Goal: Task Accomplishment & Management: Use online tool/utility

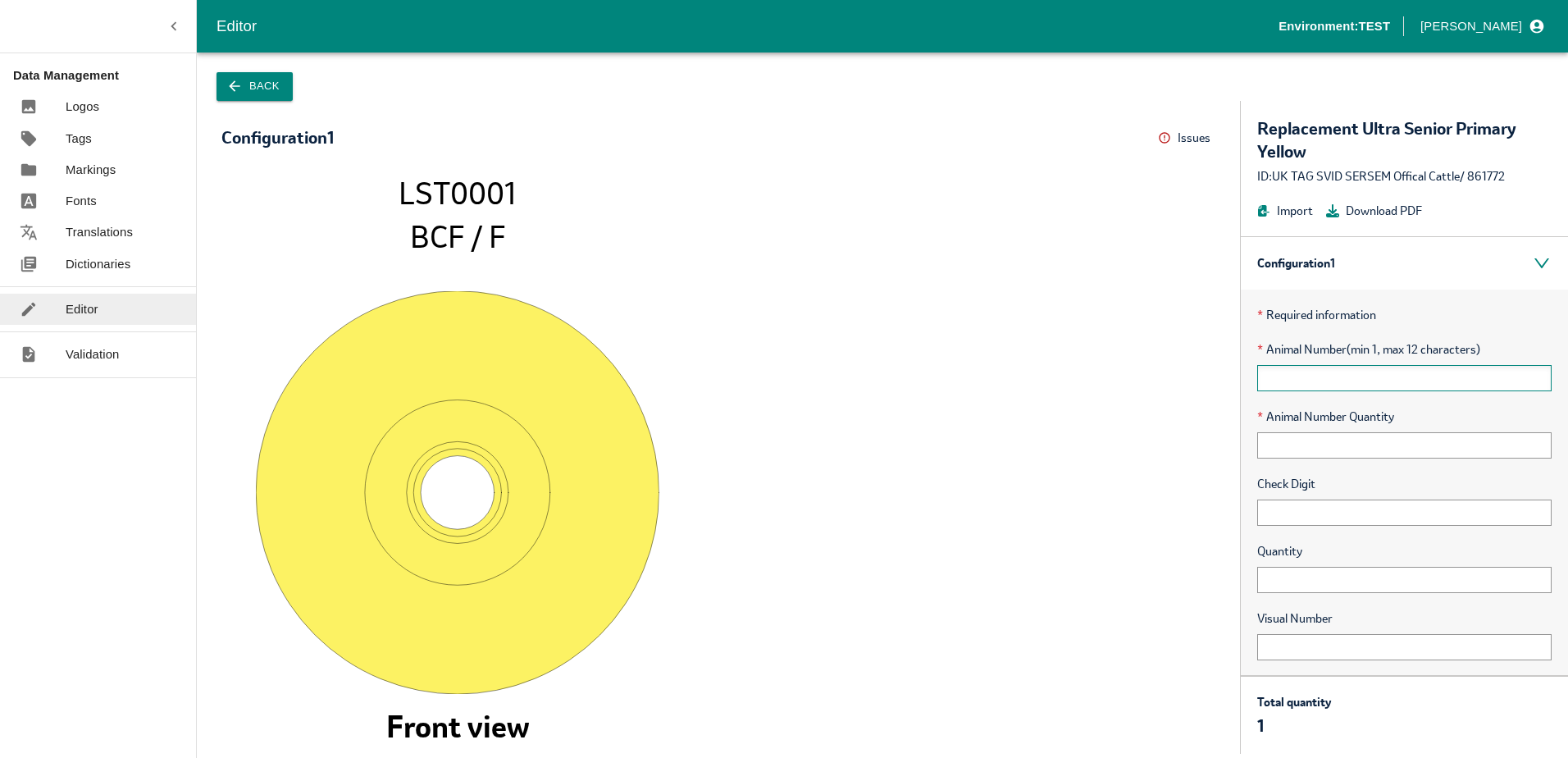
click at [1315, 381] on input "text" at bounding box center [1405, 379] width 295 height 27
click at [1303, 584] on input "text" at bounding box center [1405, 580] width 295 height 27
click at [1307, 386] on input "text" at bounding box center [1405, 379] width 295 height 27
type input "x"
type input "1"
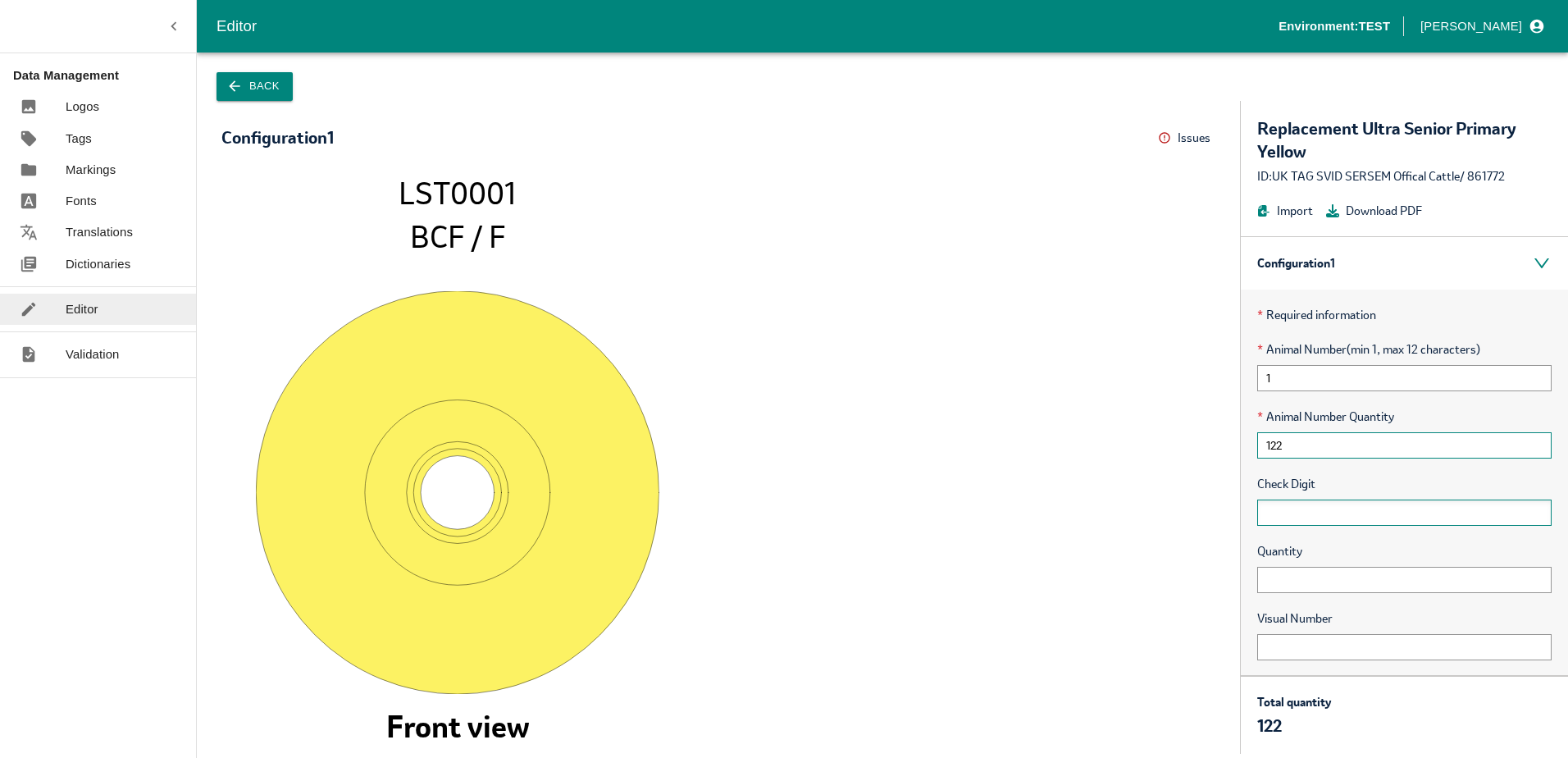
type input "122"
click at [1289, 515] on input "text" at bounding box center [1405, 513] width 295 height 27
type input "22332"
click at [1312, 585] on input "text" at bounding box center [1405, 580] width 295 height 27
type input "23"
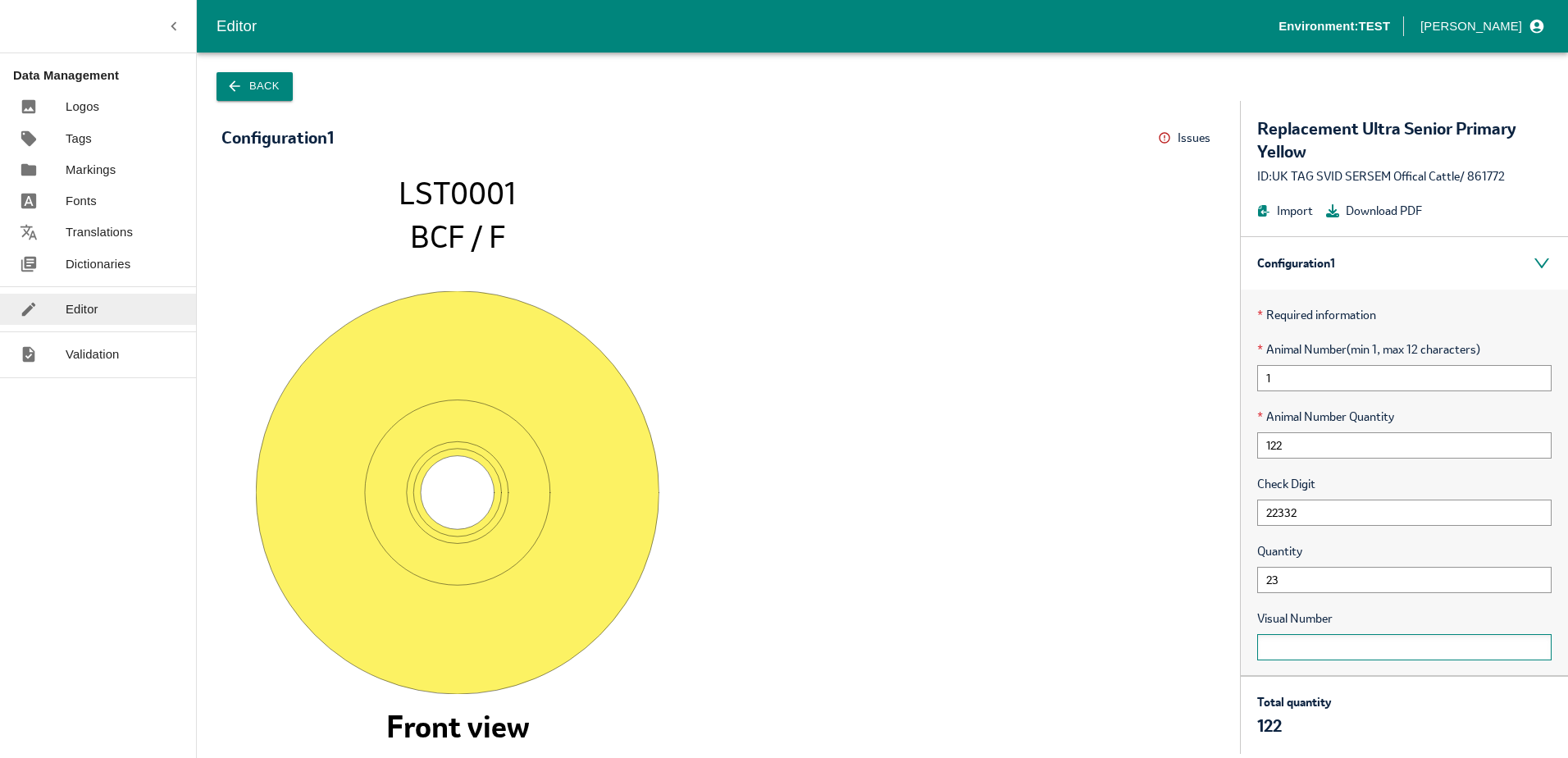
click at [1320, 649] on input "text" at bounding box center [1405, 647] width 295 height 27
type input "23"
click at [253, 98] on button "Back" at bounding box center [255, 87] width 77 height 28
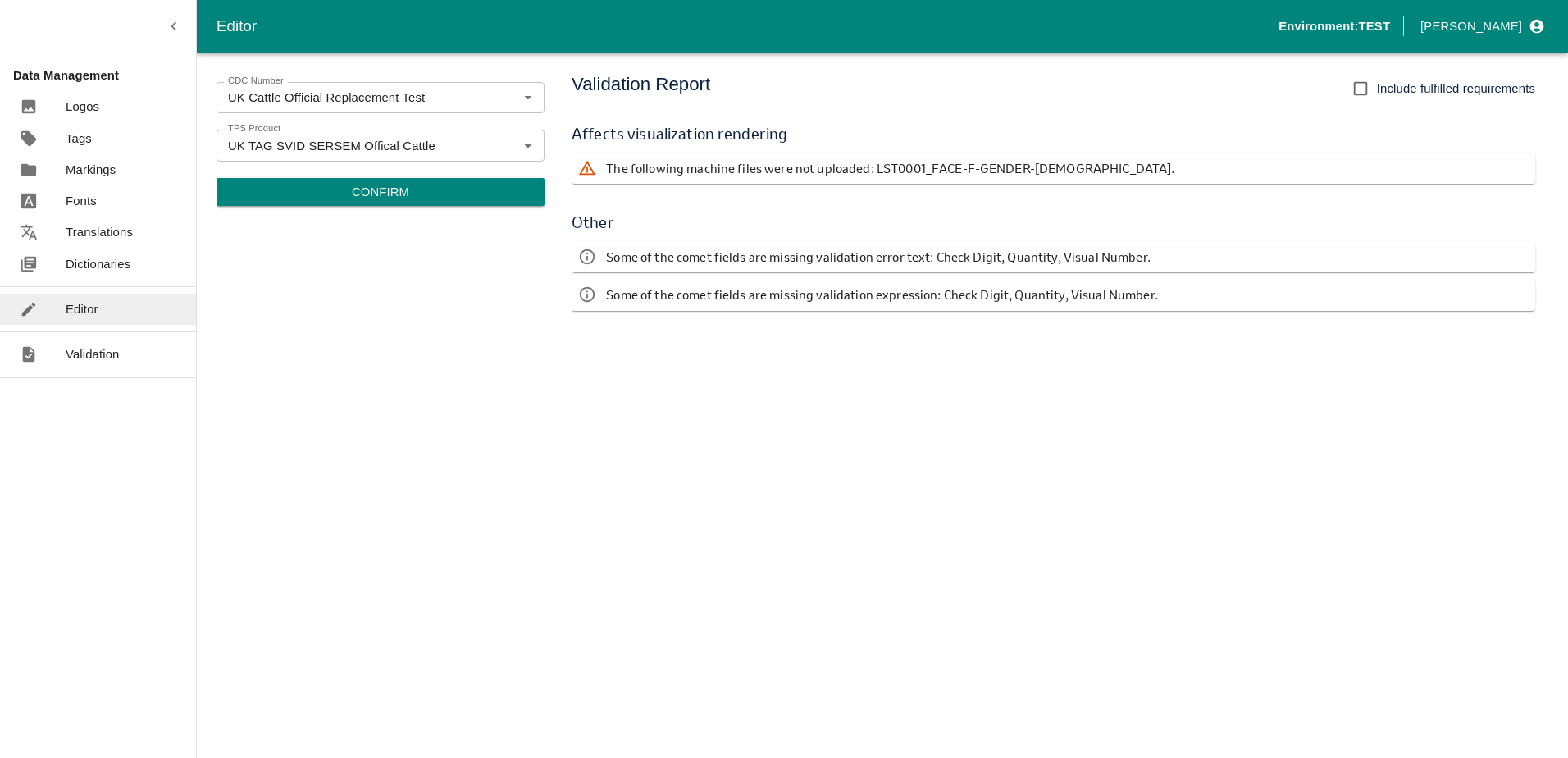
click at [468, 191] on button "Confirm" at bounding box center [380, 192] width 328 height 28
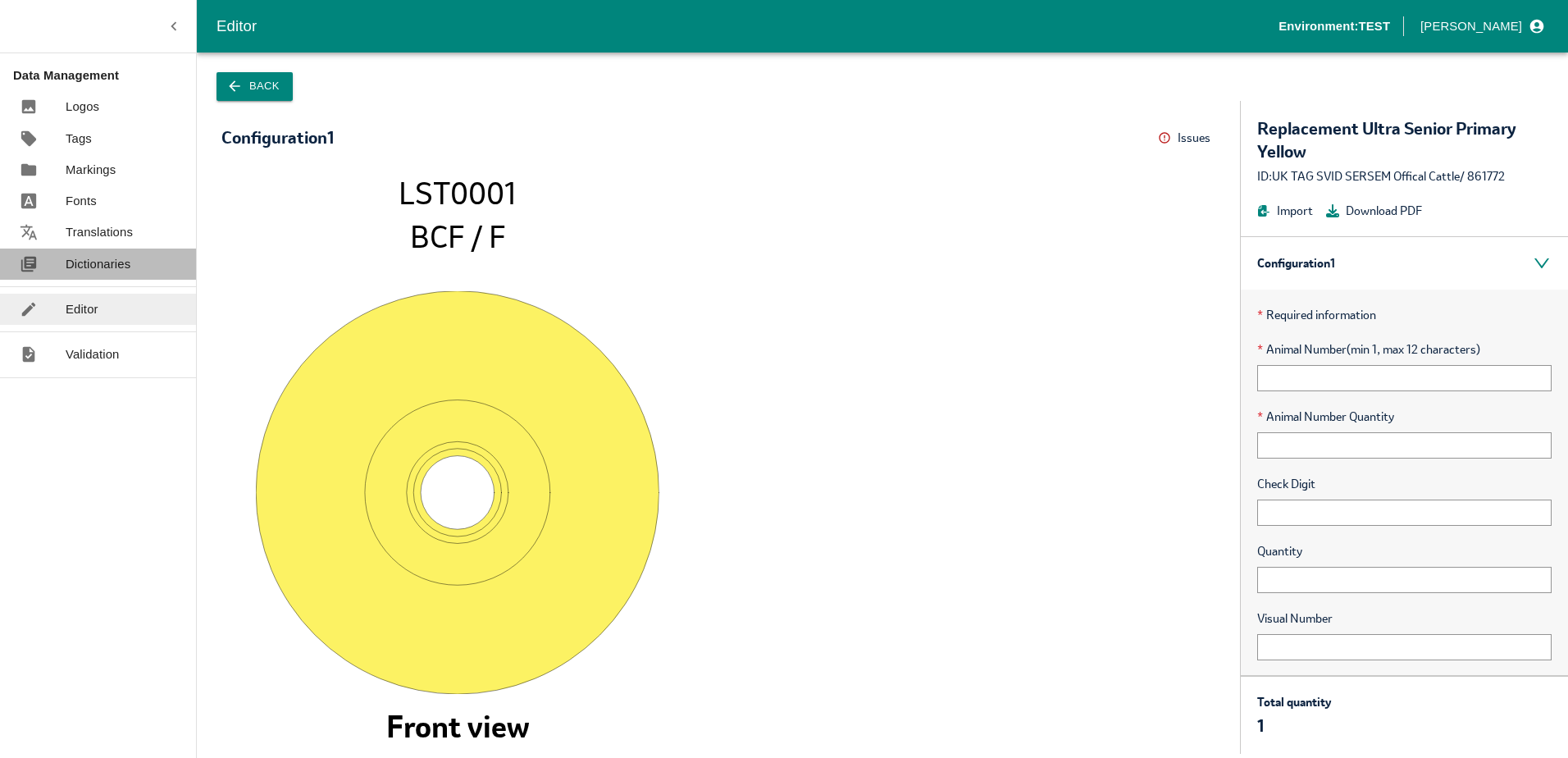
click at [99, 259] on p "Dictionaries" at bounding box center [98, 264] width 65 height 18
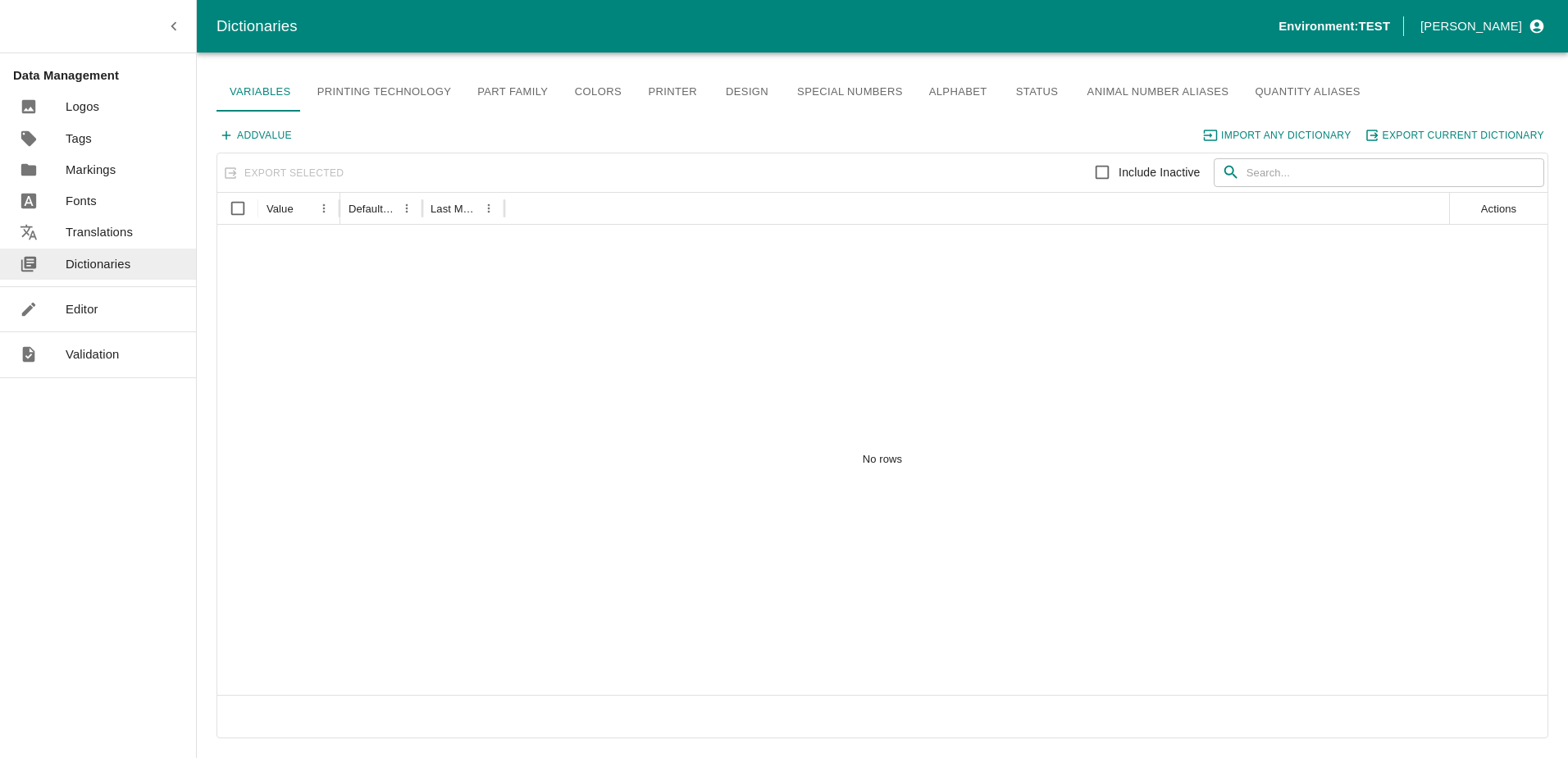
click at [99, 302] on link "Editor" at bounding box center [98, 309] width 196 height 31
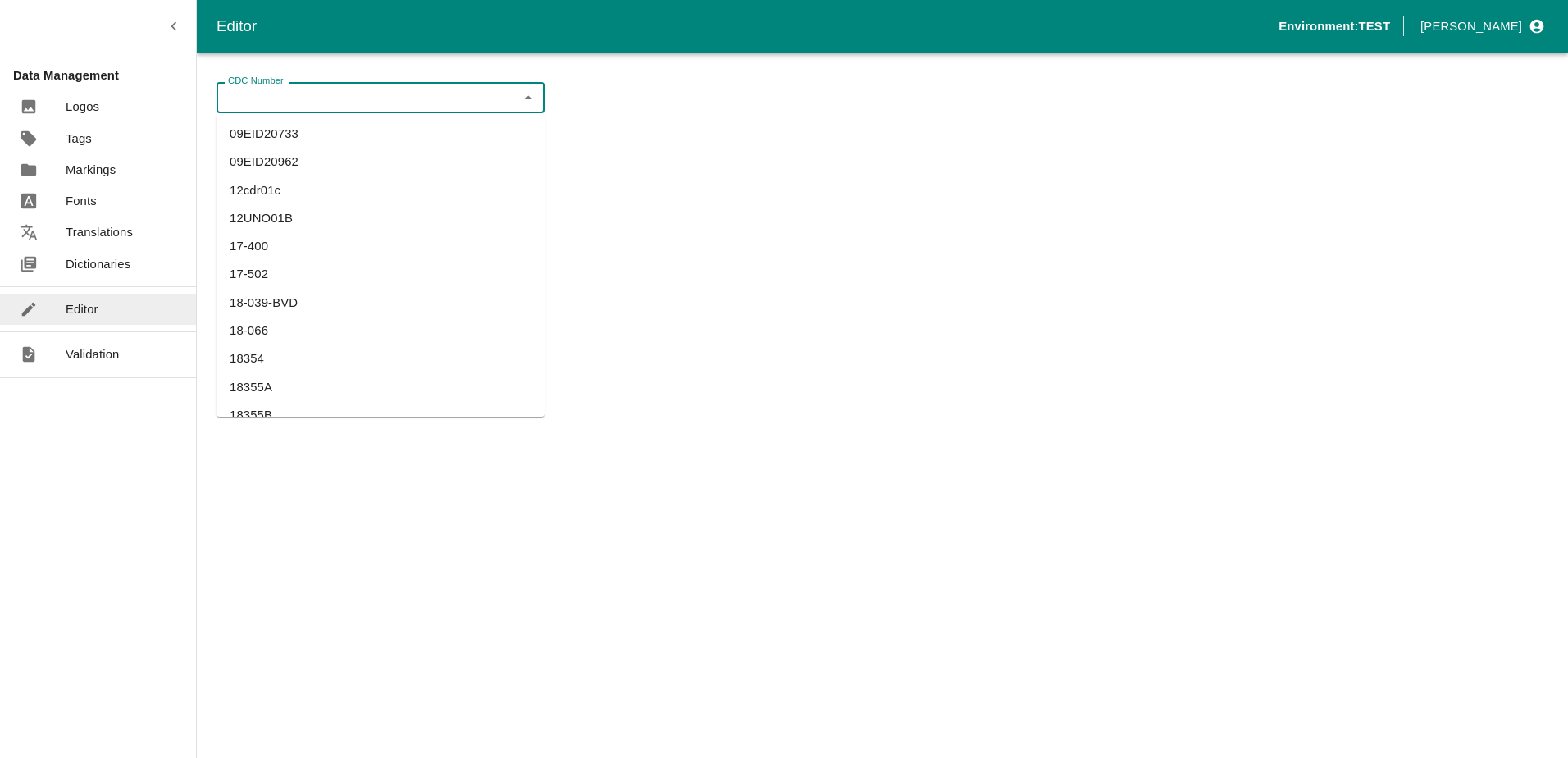
click at [425, 100] on input "CDC Number" at bounding box center [367, 97] width 291 height 22
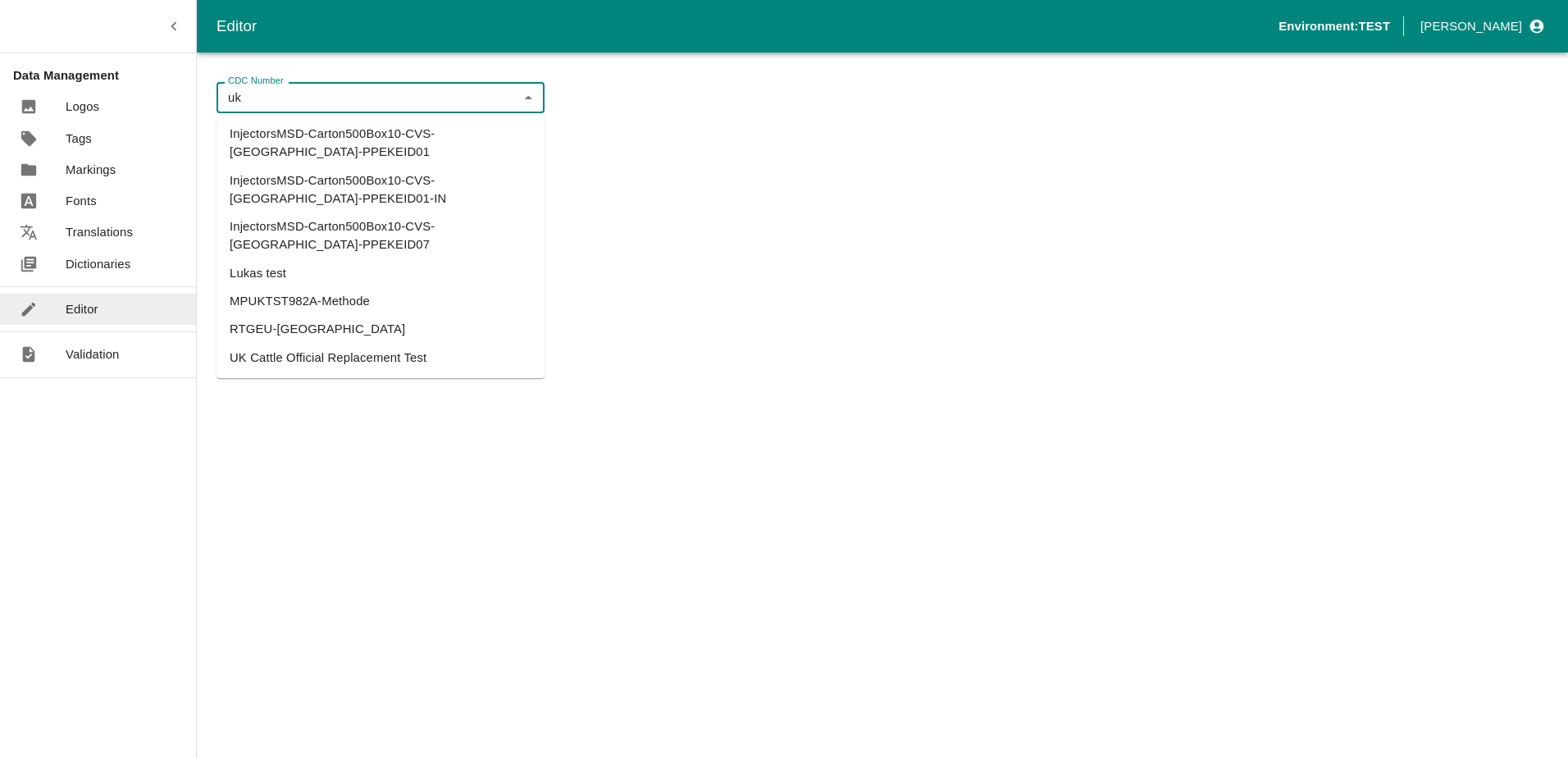
click at [345, 344] on li "UK Cattle Official Replacement Test" at bounding box center [380, 358] width 328 height 28
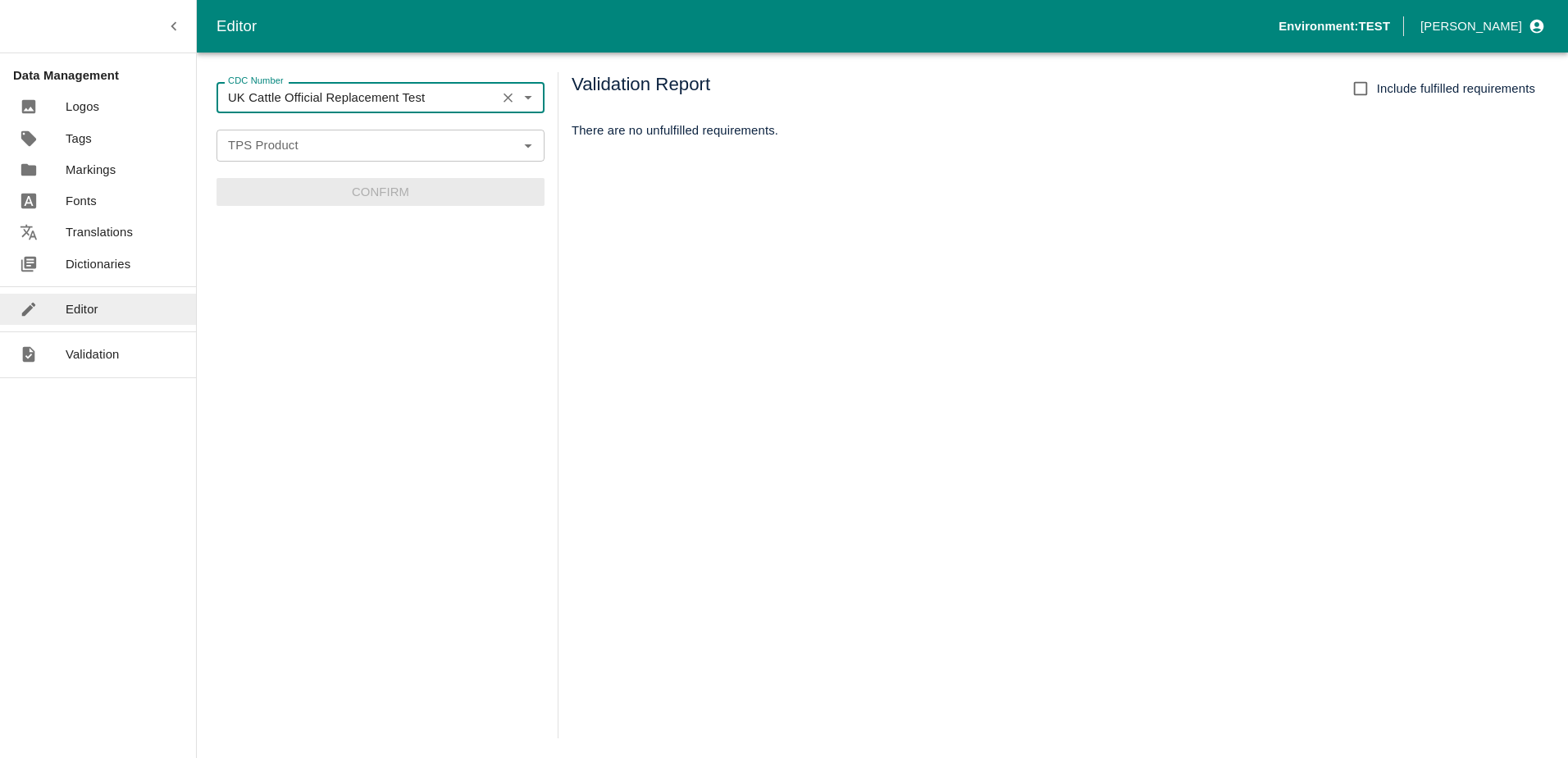
type input "UK Cattle Official Replacement Test"
click at [313, 151] on input "TPS Product" at bounding box center [367, 146] width 291 height 22
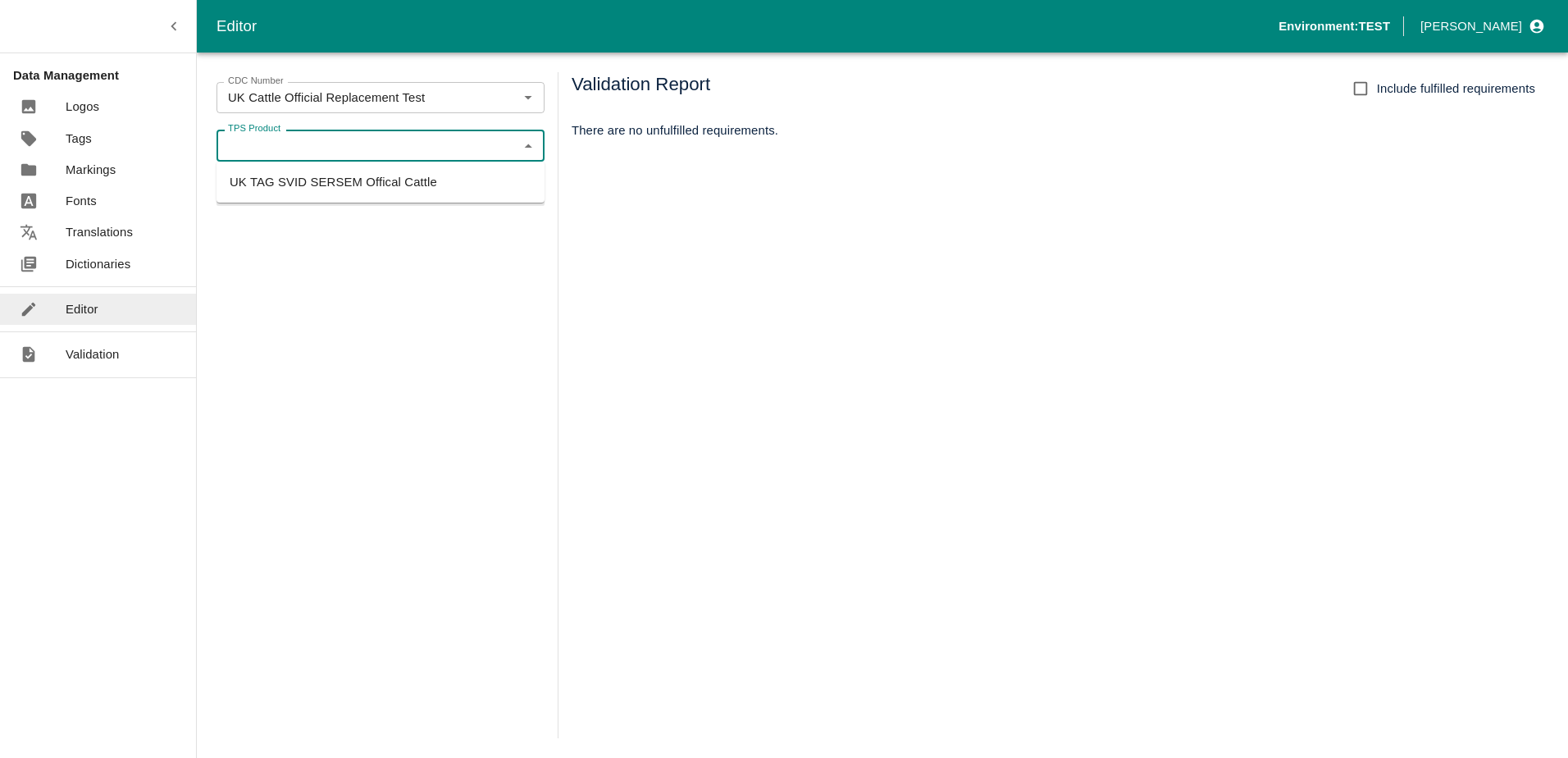
click at [313, 178] on li "UK TAG SVID SERSEM Offical Cattle" at bounding box center [380, 182] width 328 height 28
type input "UK TAG SVID SERSEM Offical Cattle"
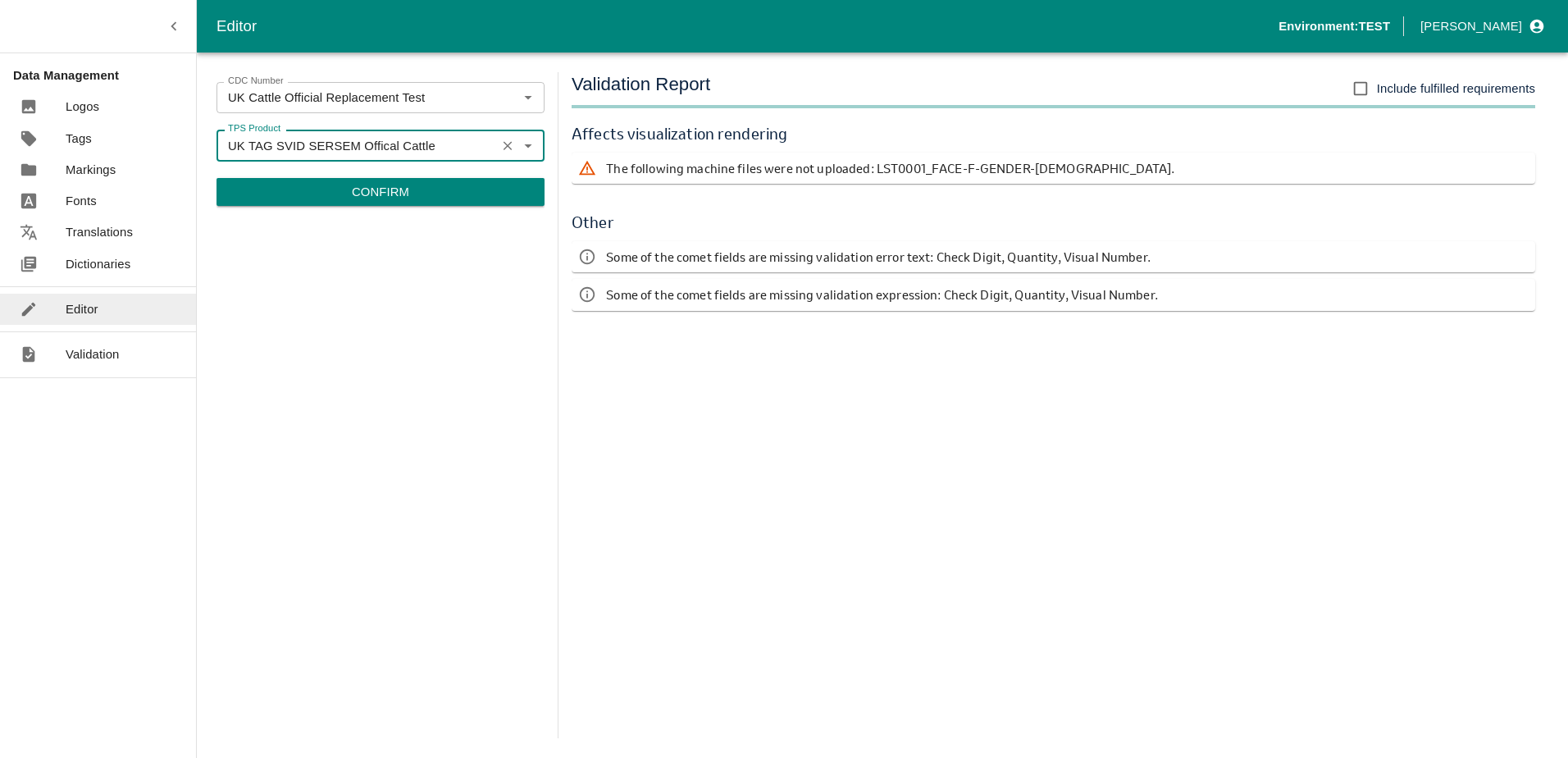
click at [344, 201] on button "Confirm" at bounding box center [380, 192] width 328 height 28
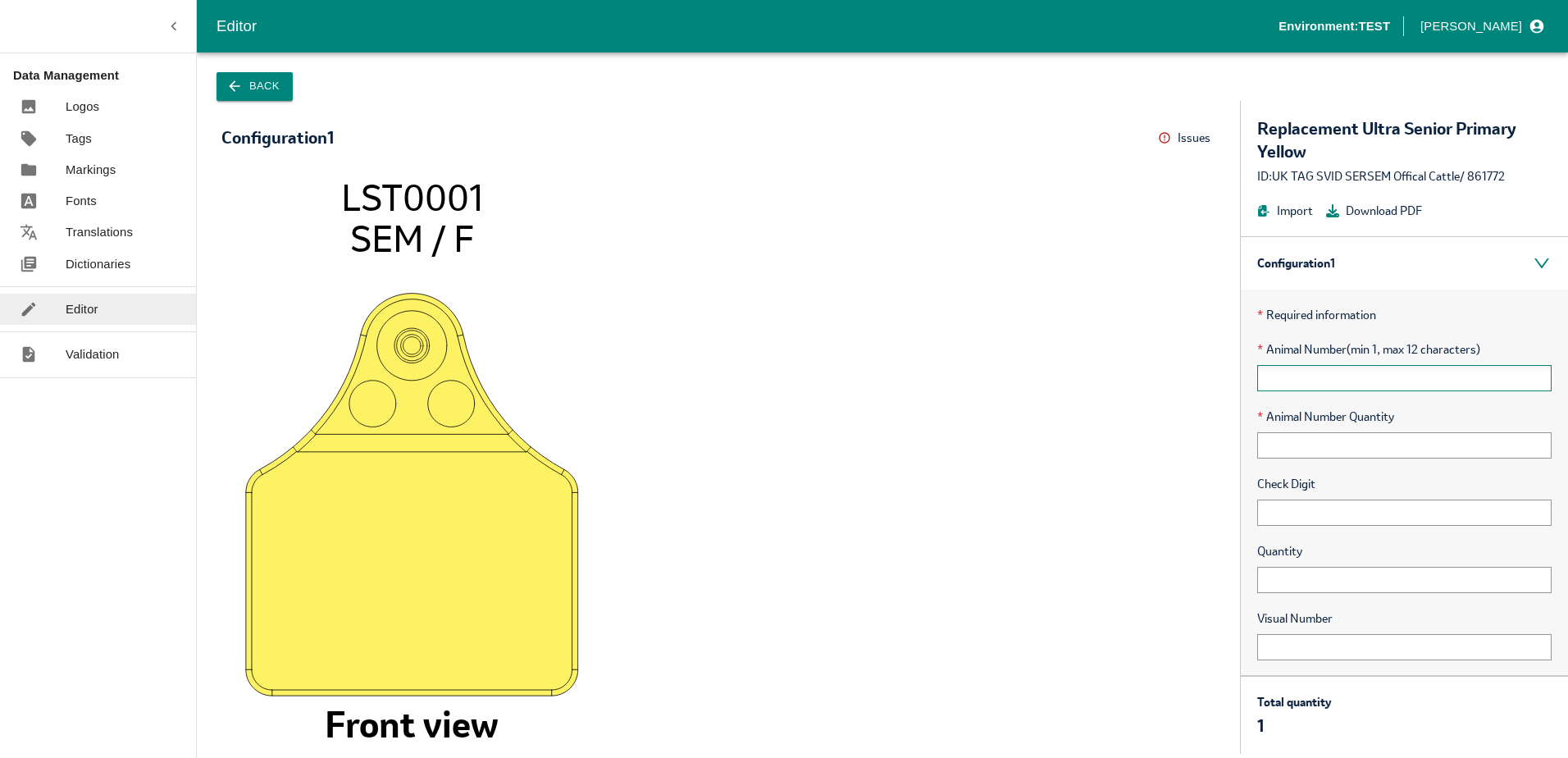
click at [1308, 384] on input "text" at bounding box center [1405, 379] width 295 height 27
click at [1332, 367] on input "text" at bounding box center [1405, 379] width 295 height 27
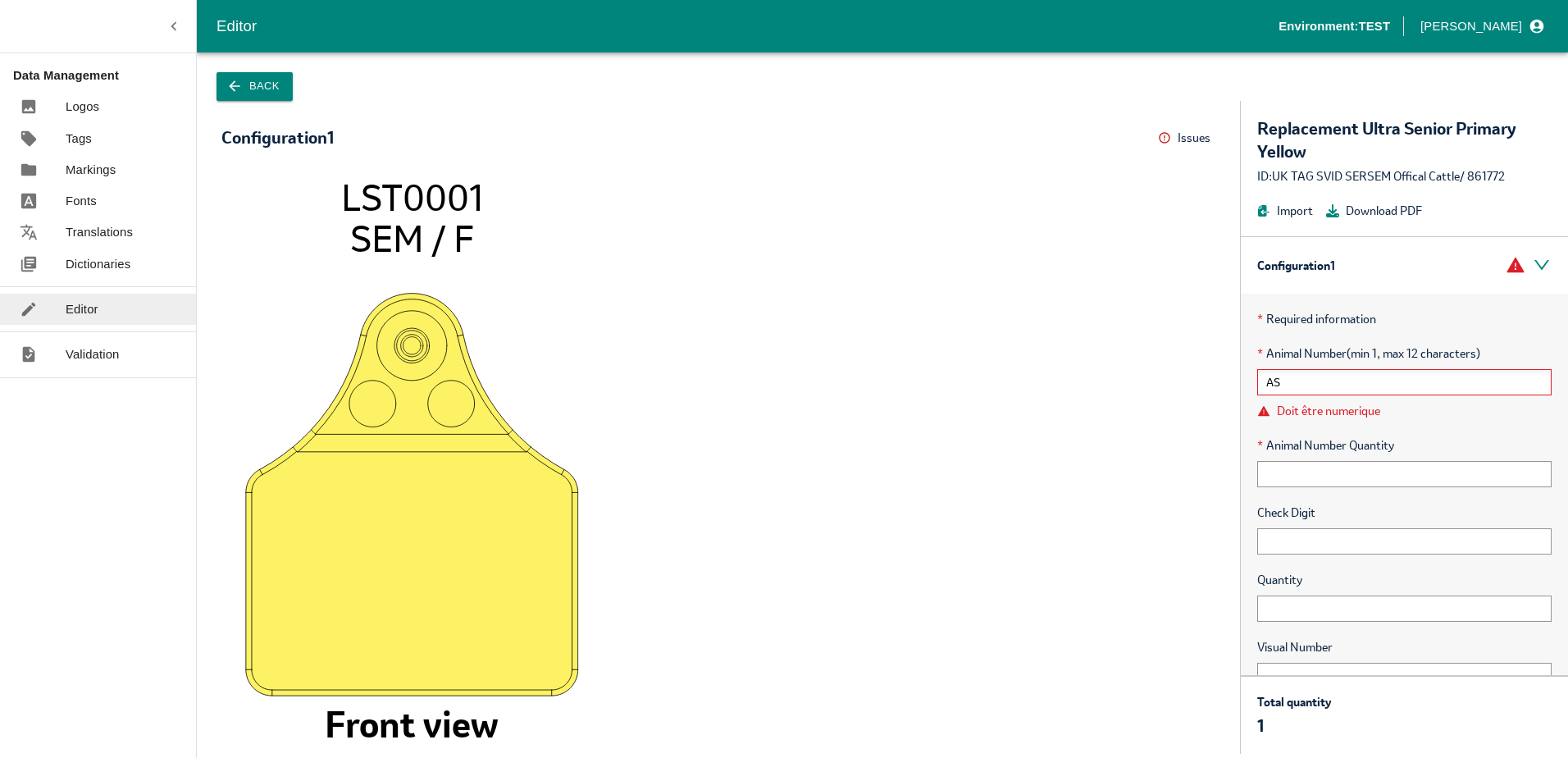
click at [1326, 379] on input "AS" at bounding box center [1405, 382] width 295 height 27
type input "A"
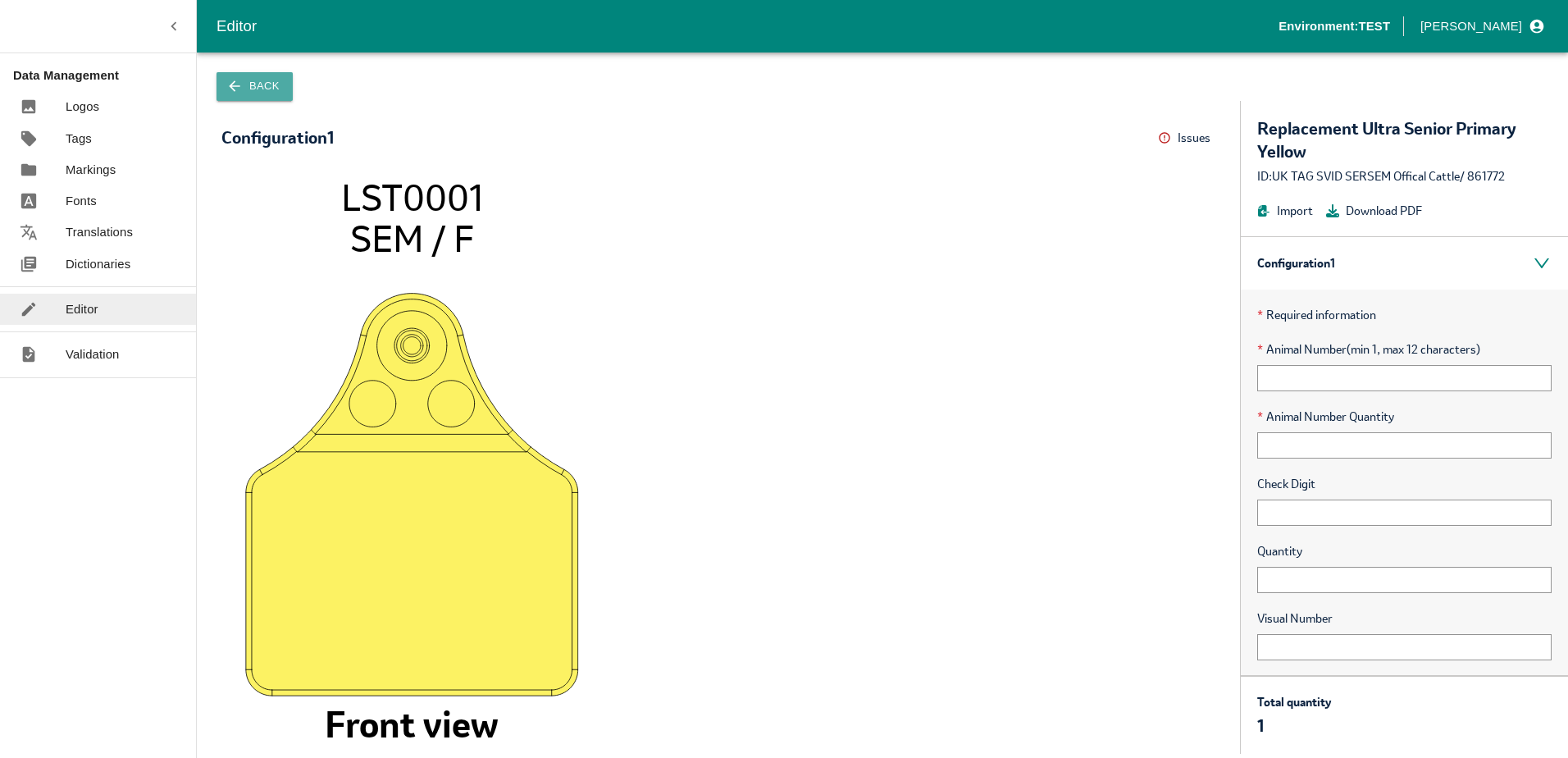
click at [258, 91] on button "Back" at bounding box center [255, 87] width 77 height 28
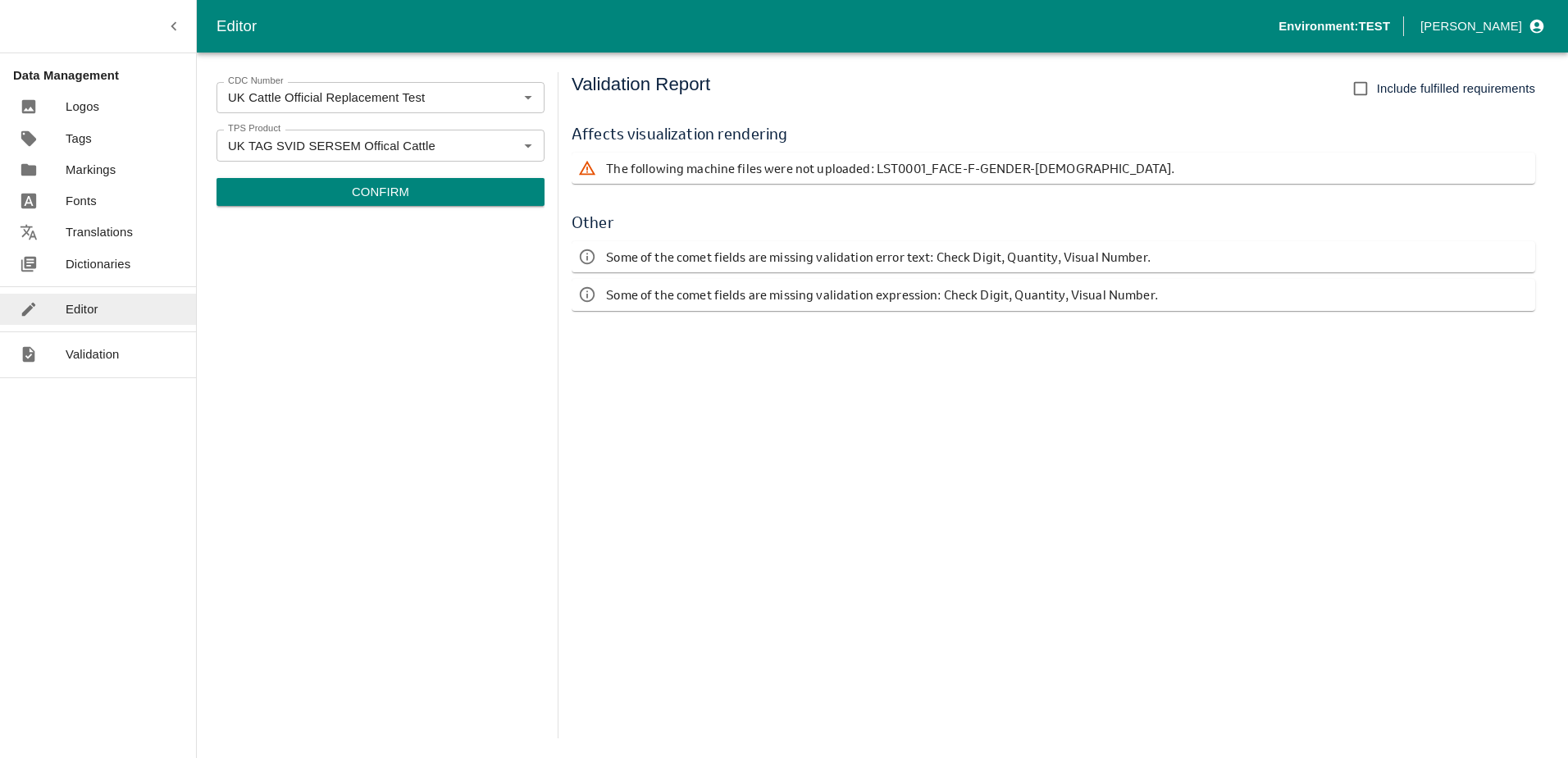
click at [71, 107] on p "Logos" at bounding box center [82, 107] width 33 height 18
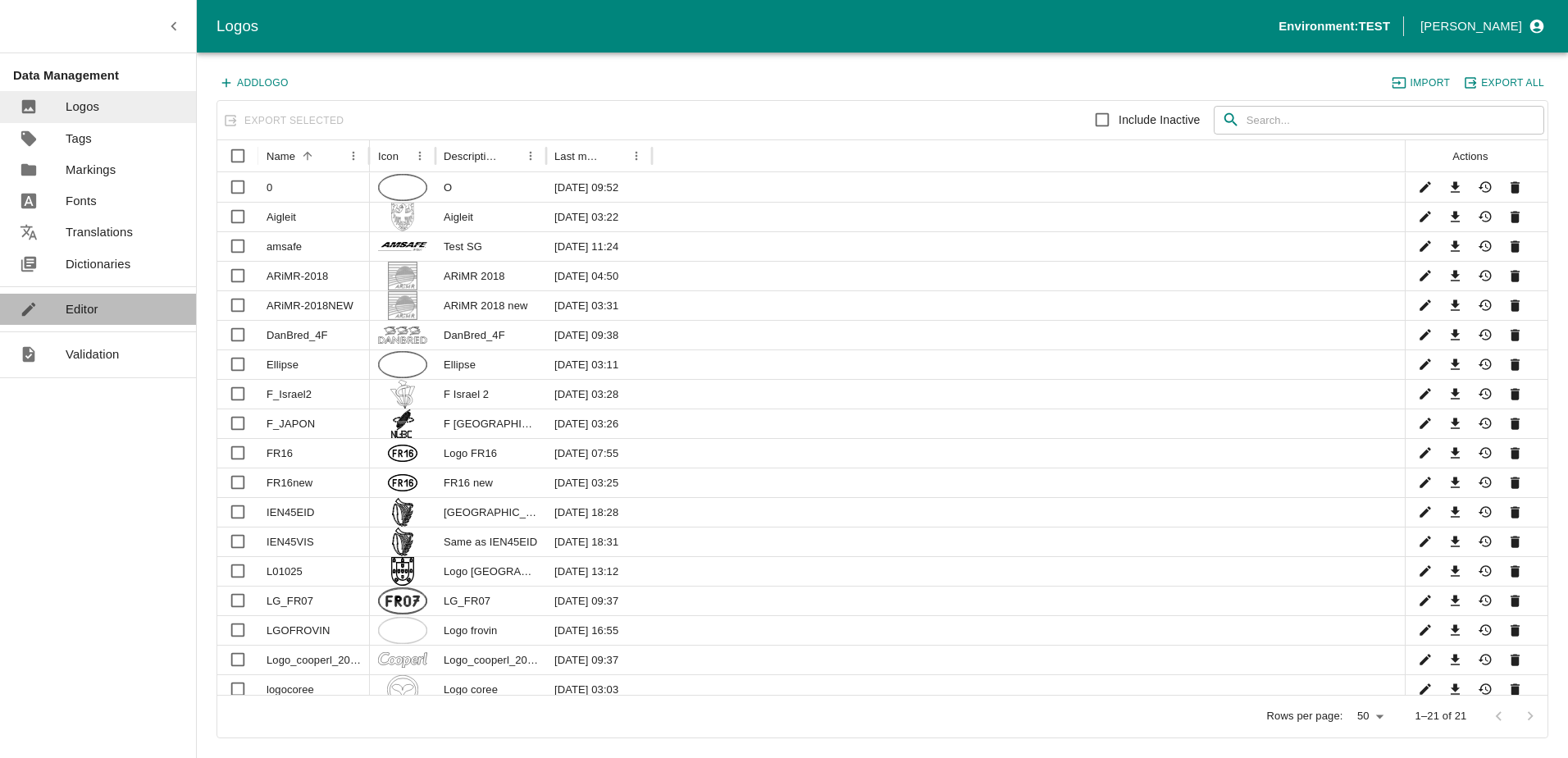
click at [100, 306] on link "Editor" at bounding box center [98, 309] width 196 height 31
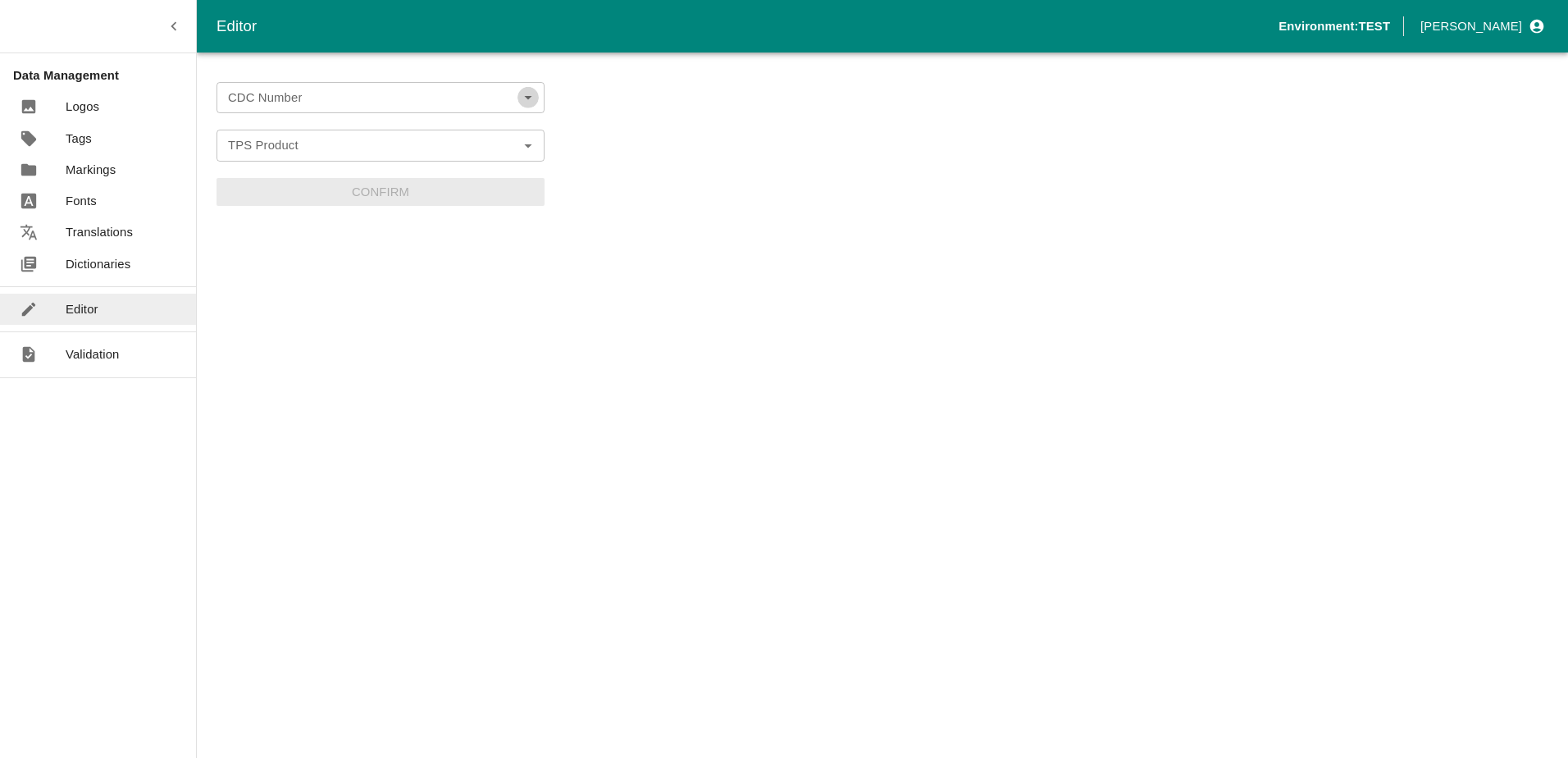
click at [527, 97] on icon "Open" at bounding box center [528, 97] width 7 height 4
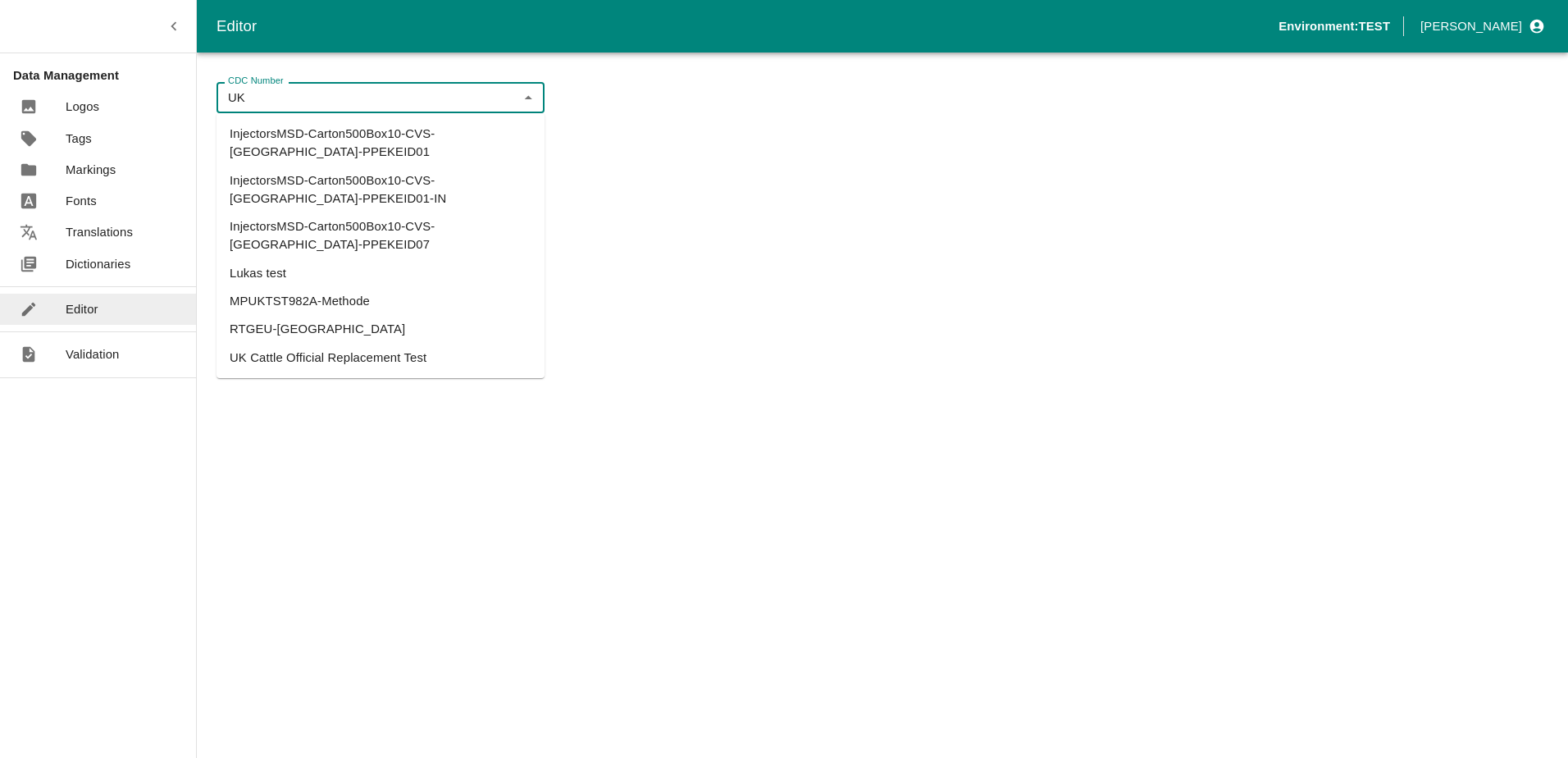
click at [331, 344] on li "UK Cattle Official Replacement Test" at bounding box center [380, 358] width 328 height 28
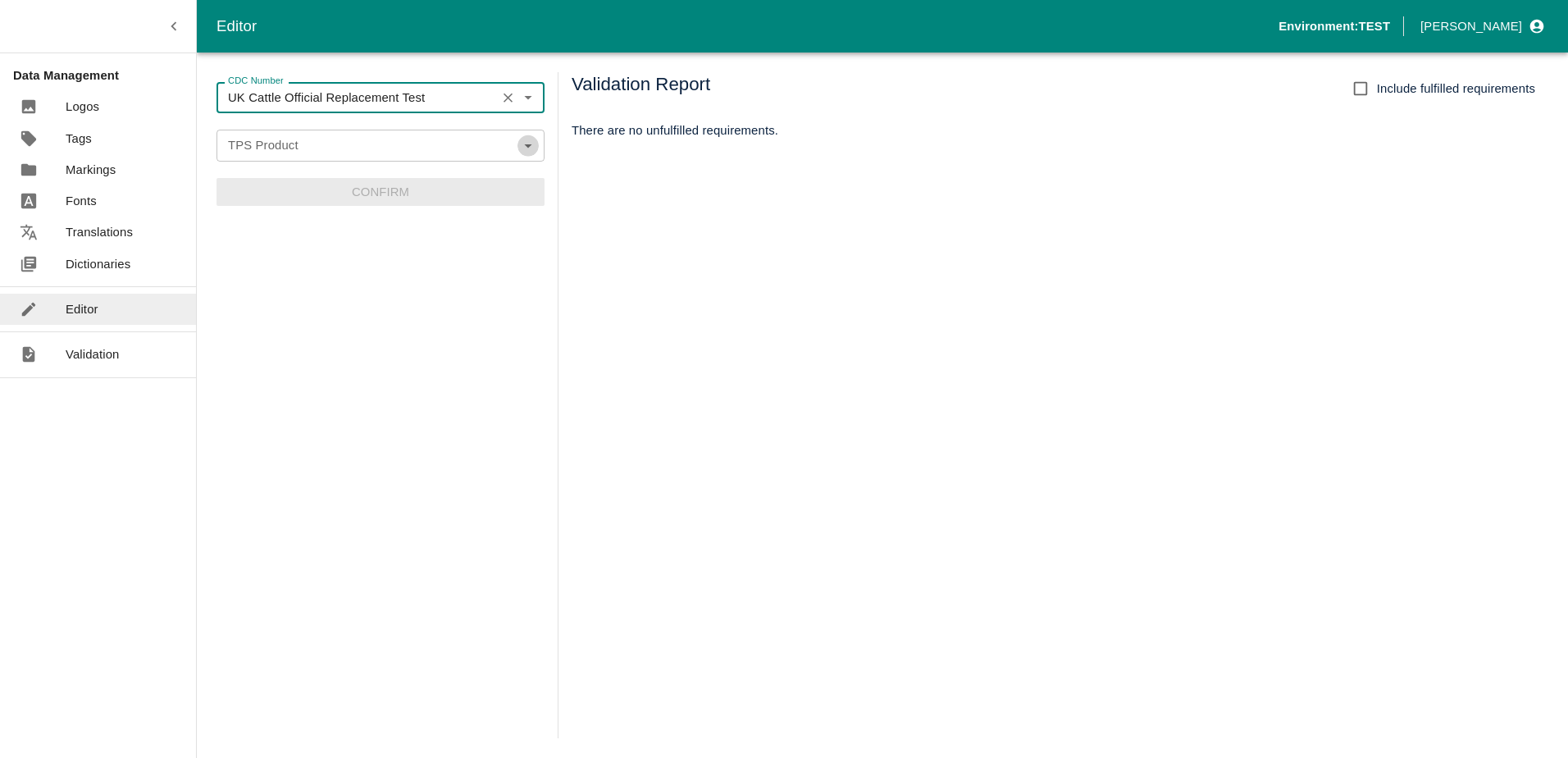
click at [523, 148] on icon "Open" at bounding box center [528, 146] width 18 height 18
type input "UK Cattle Official Replacement Test"
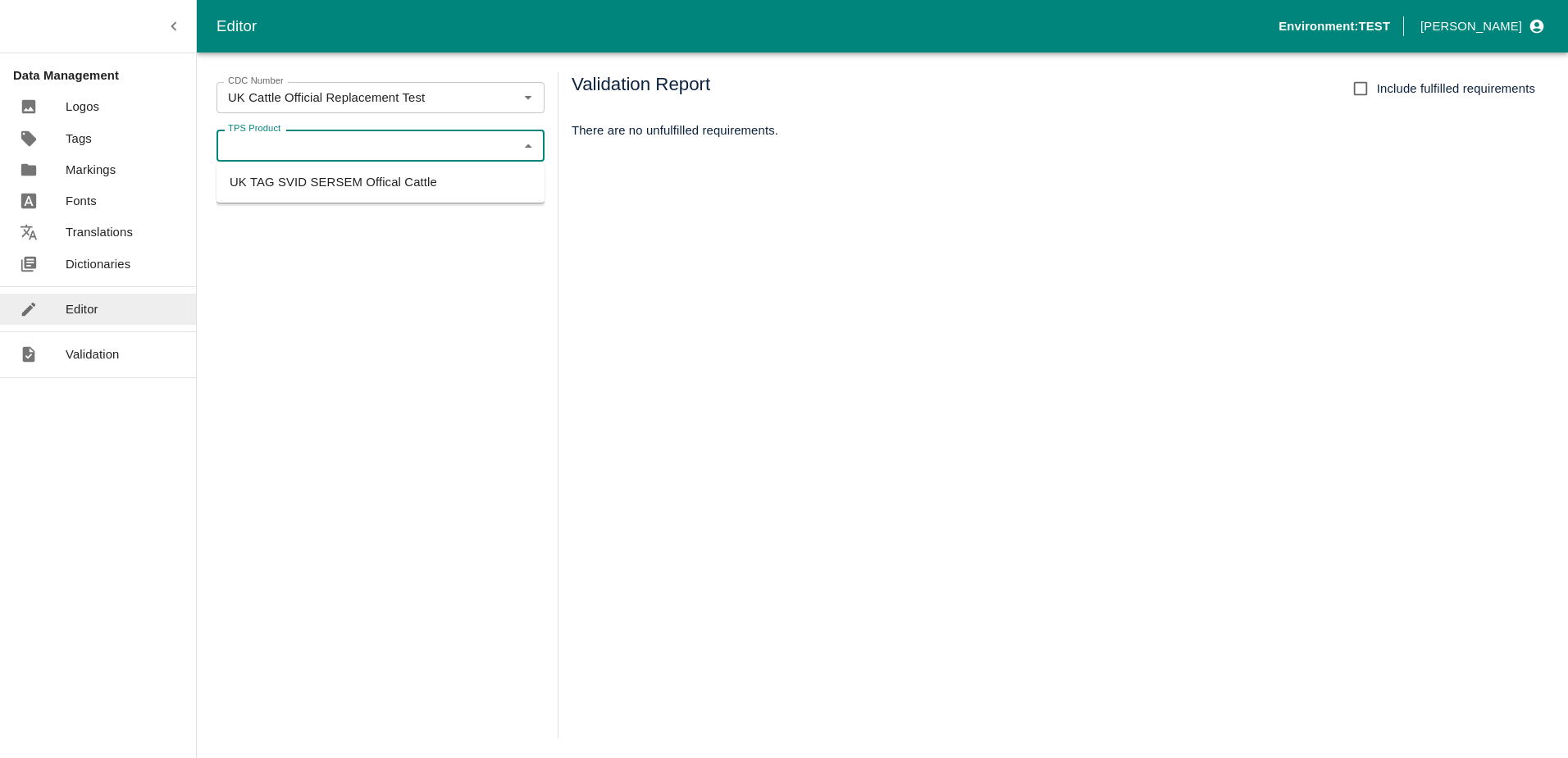
click at [310, 181] on li "UK TAG SVID SERSEM Offical Cattle" at bounding box center [380, 182] width 328 height 28
type input "UK TAG SVID SERSEM Offical Cattle"
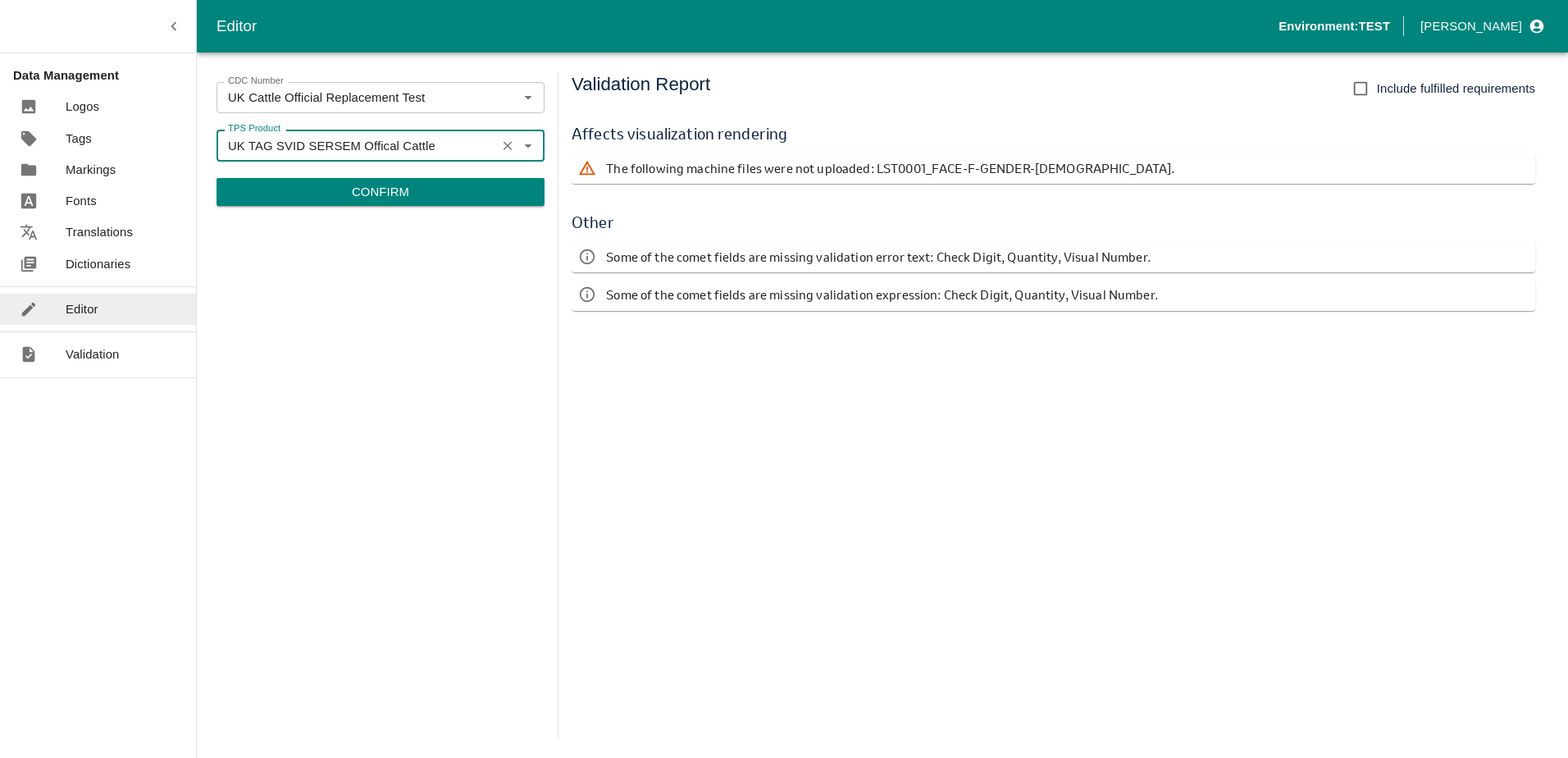
click at [470, 189] on button "Confirm" at bounding box center [380, 192] width 328 height 28
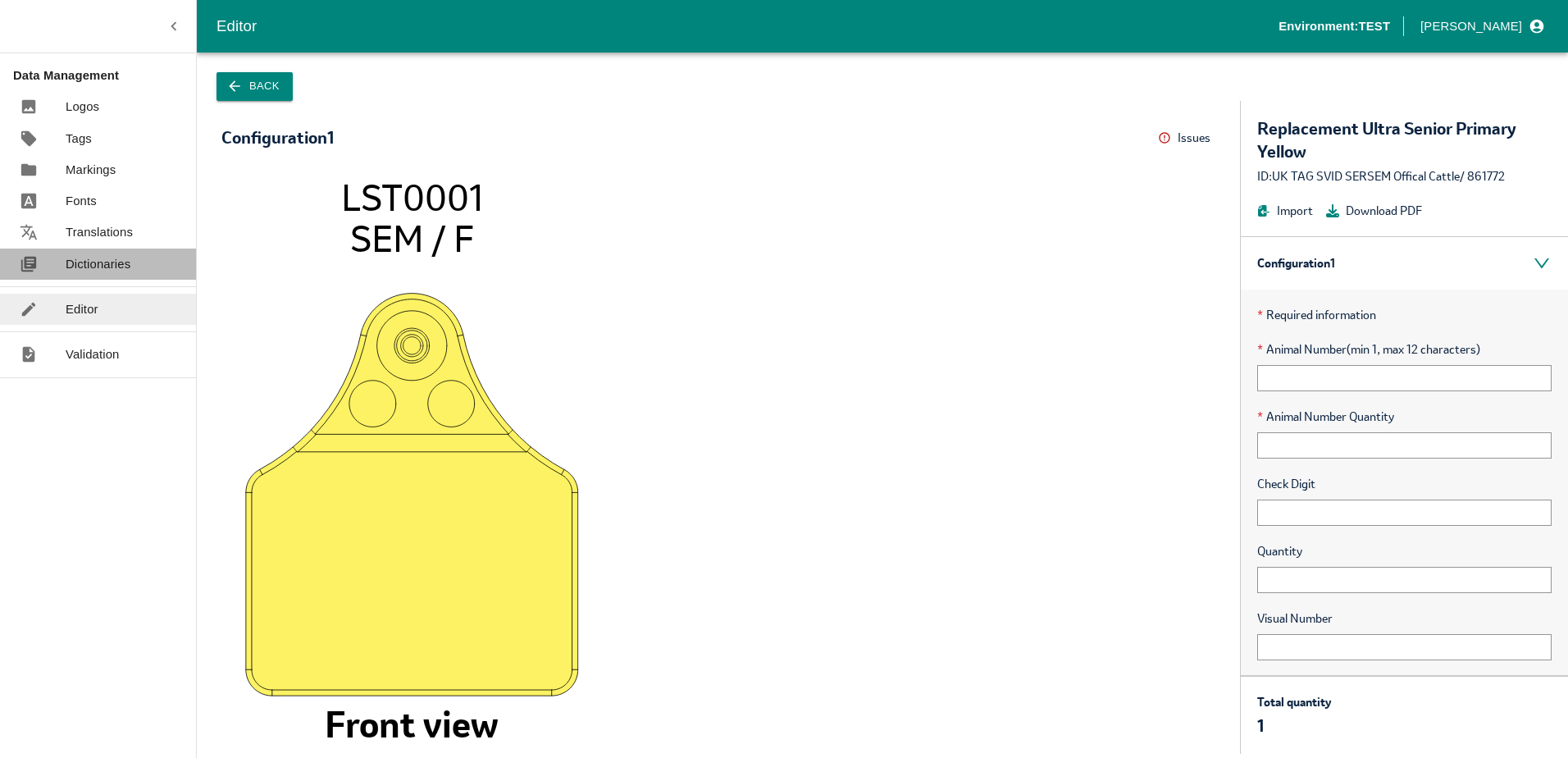
click at [102, 255] on p "Dictionaries" at bounding box center [98, 264] width 65 height 18
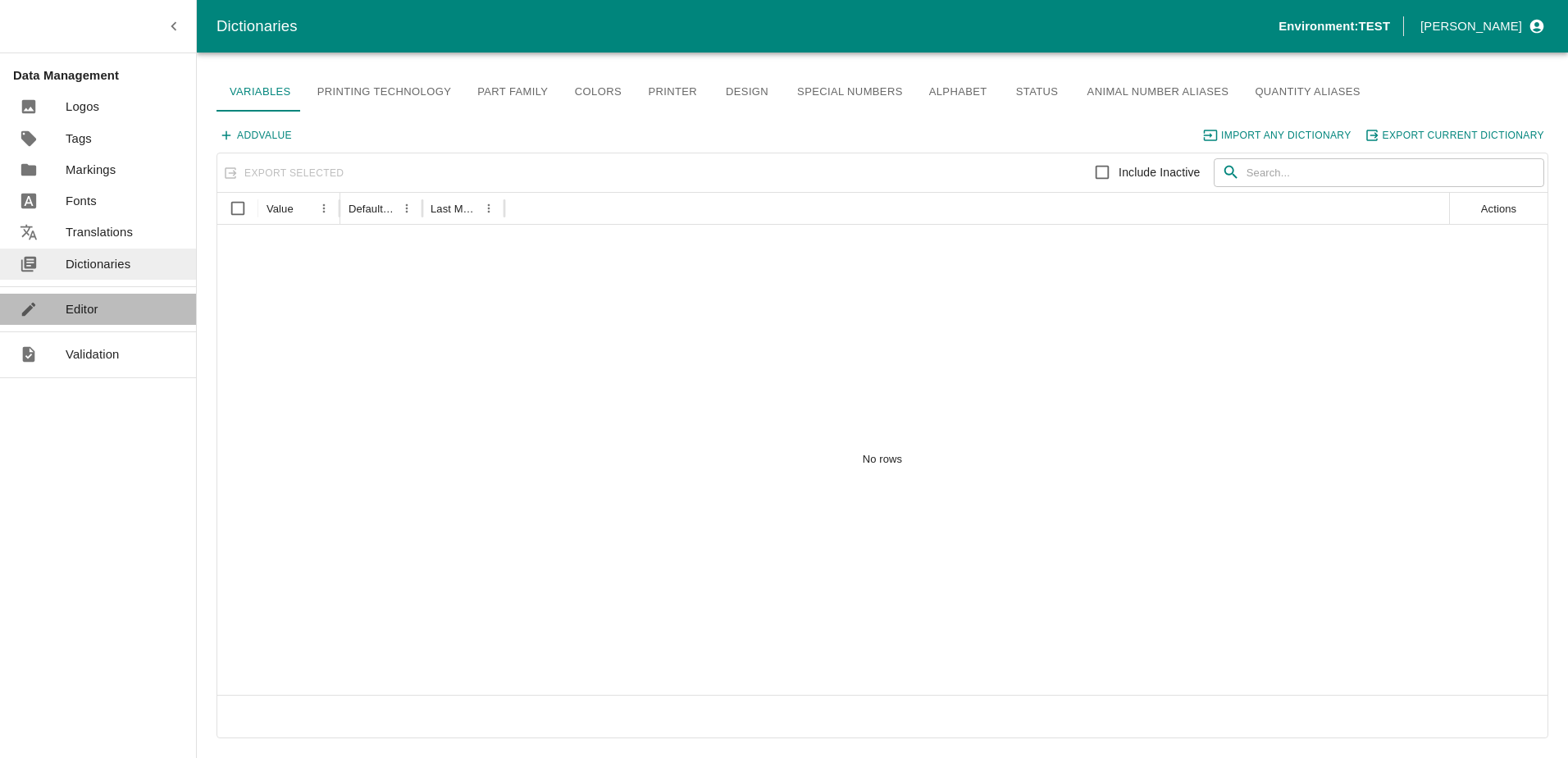
click at [103, 315] on link "Editor" at bounding box center [98, 309] width 196 height 31
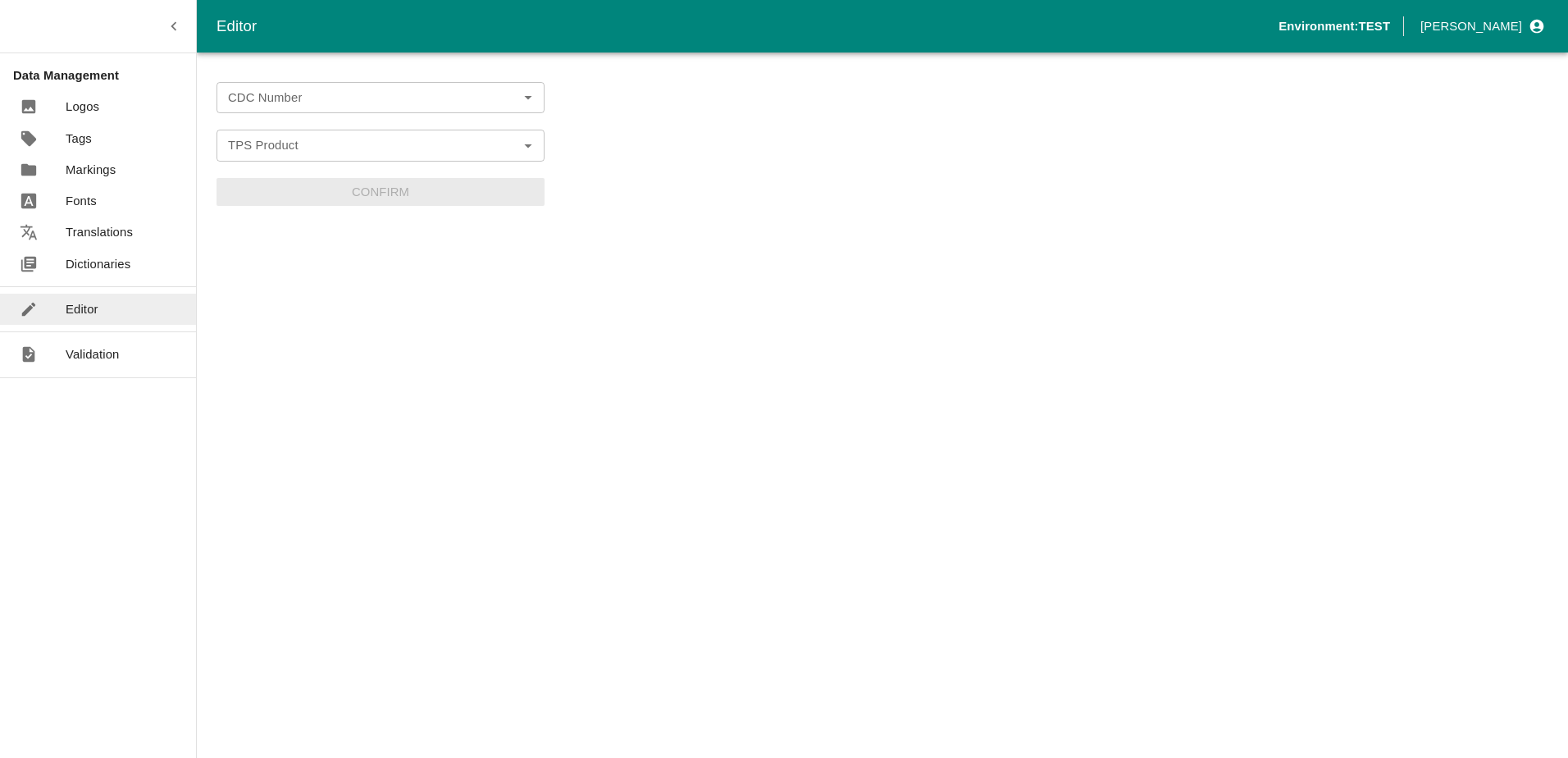
click at [510, 103] on input "CDC Number" at bounding box center [367, 97] width 291 height 22
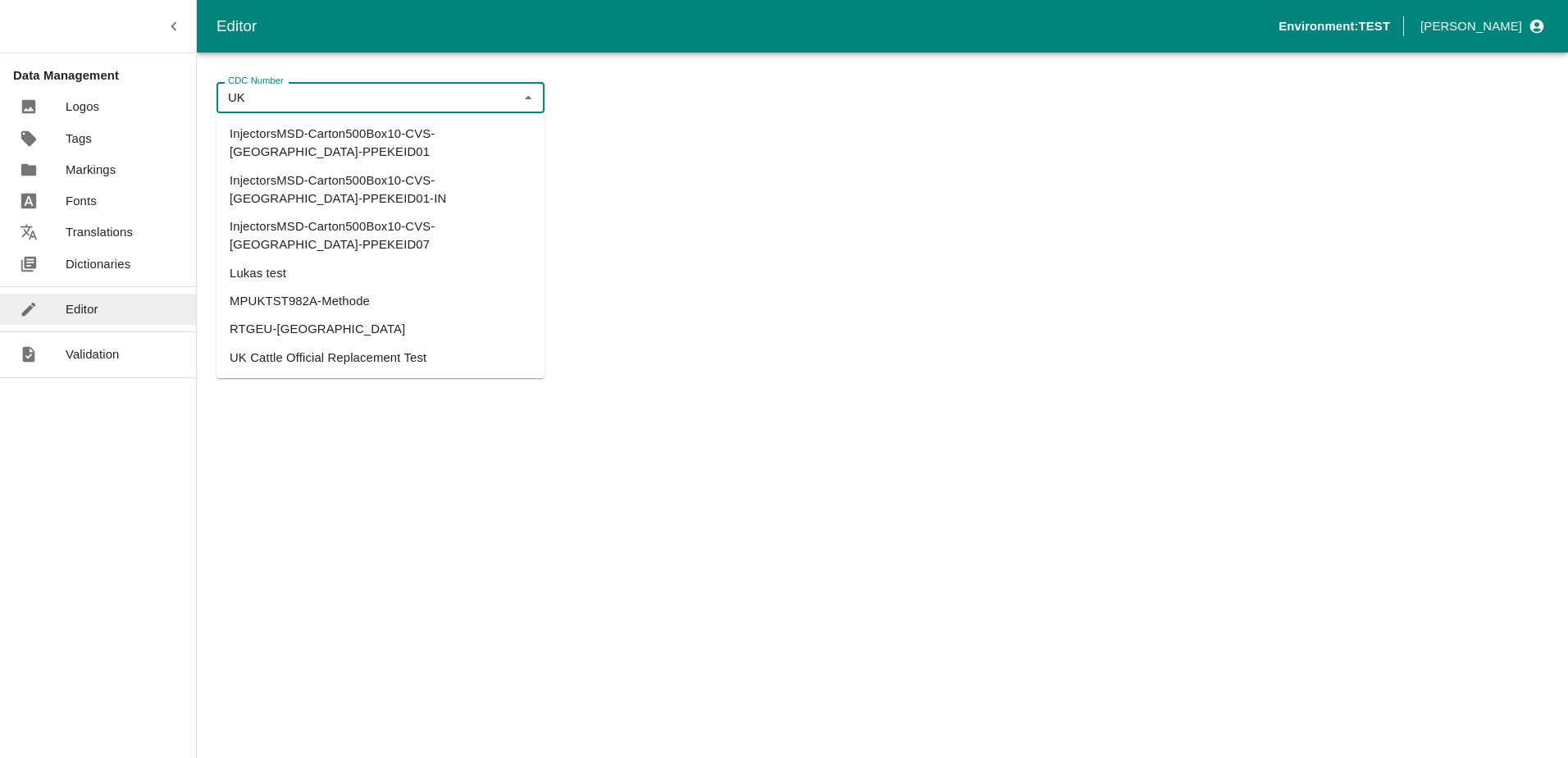
click at [343, 344] on li "UK Cattle Official Replacement Test" at bounding box center [380, 358] width 328 height 28
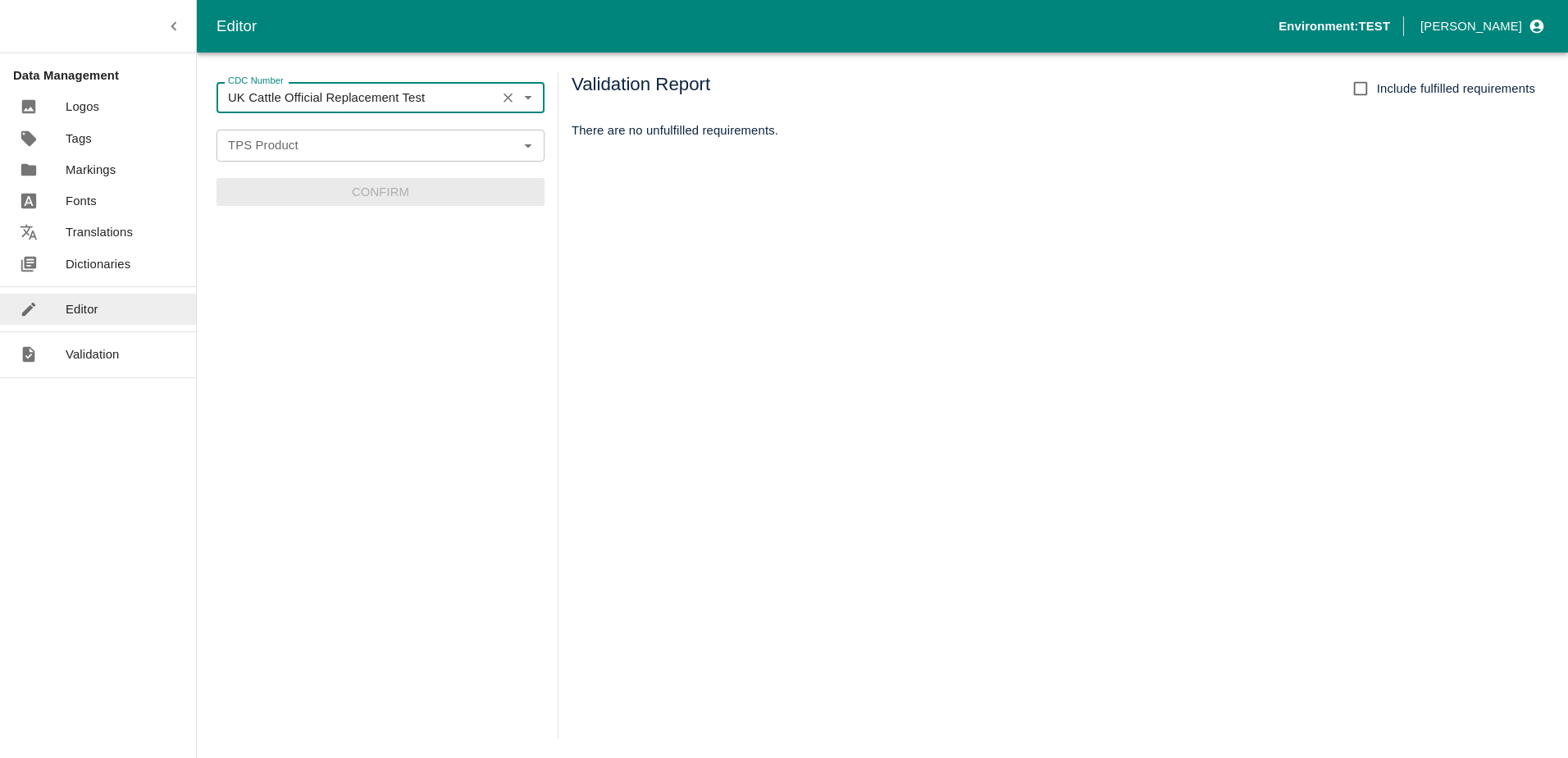
type input "UK Cattle Official Replacement Test"
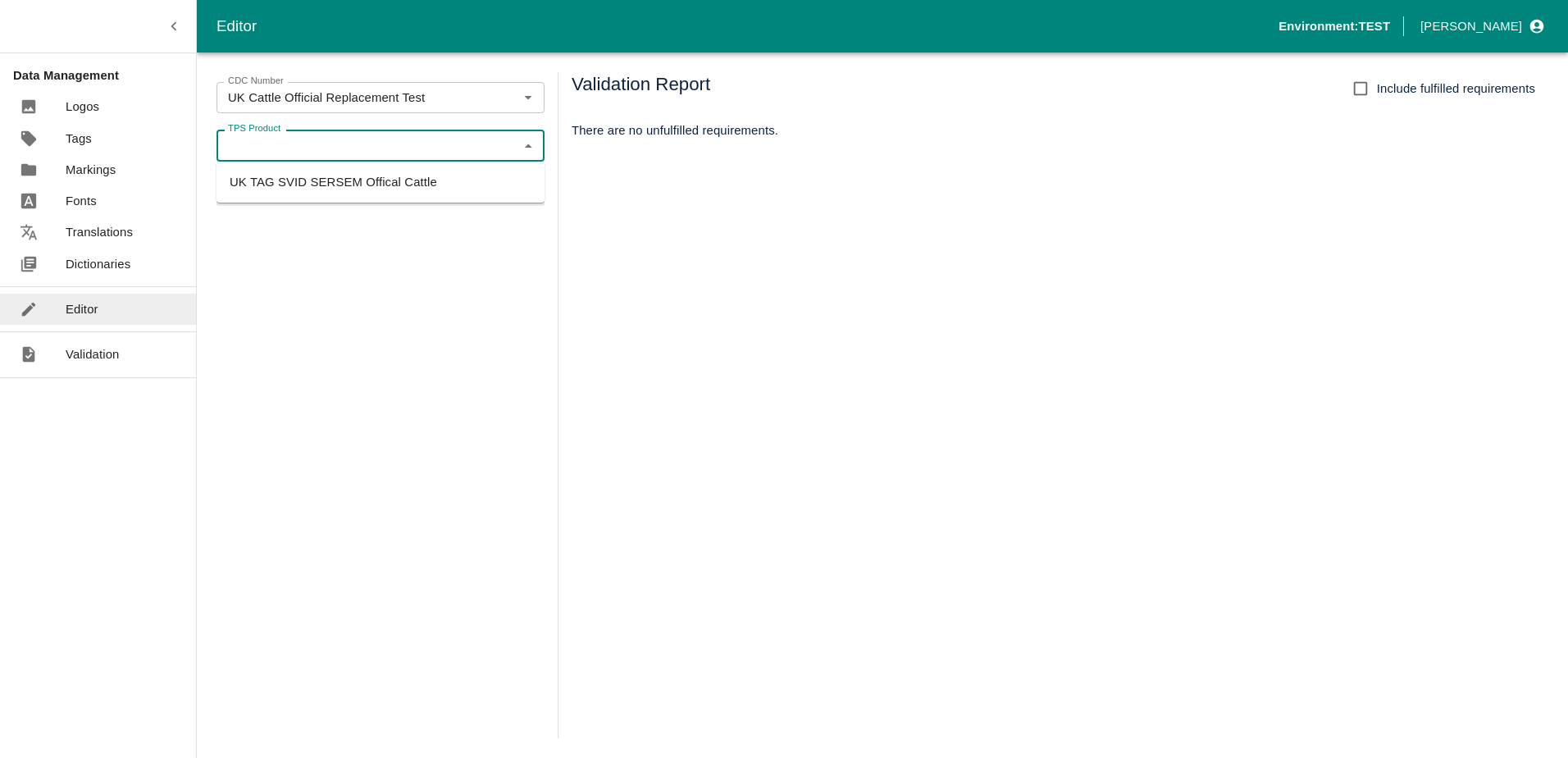
click at [330, 147] on input "TPS Product" at bounding box center [367, 146] width 291 height 22
click at [330, 174] on li "UK TAG SVID SERSEM Offical Cattle" at bounding box center [380, 182] width 328 height 28
type input "UK TAG SVID SERSEM Offical Cattle"
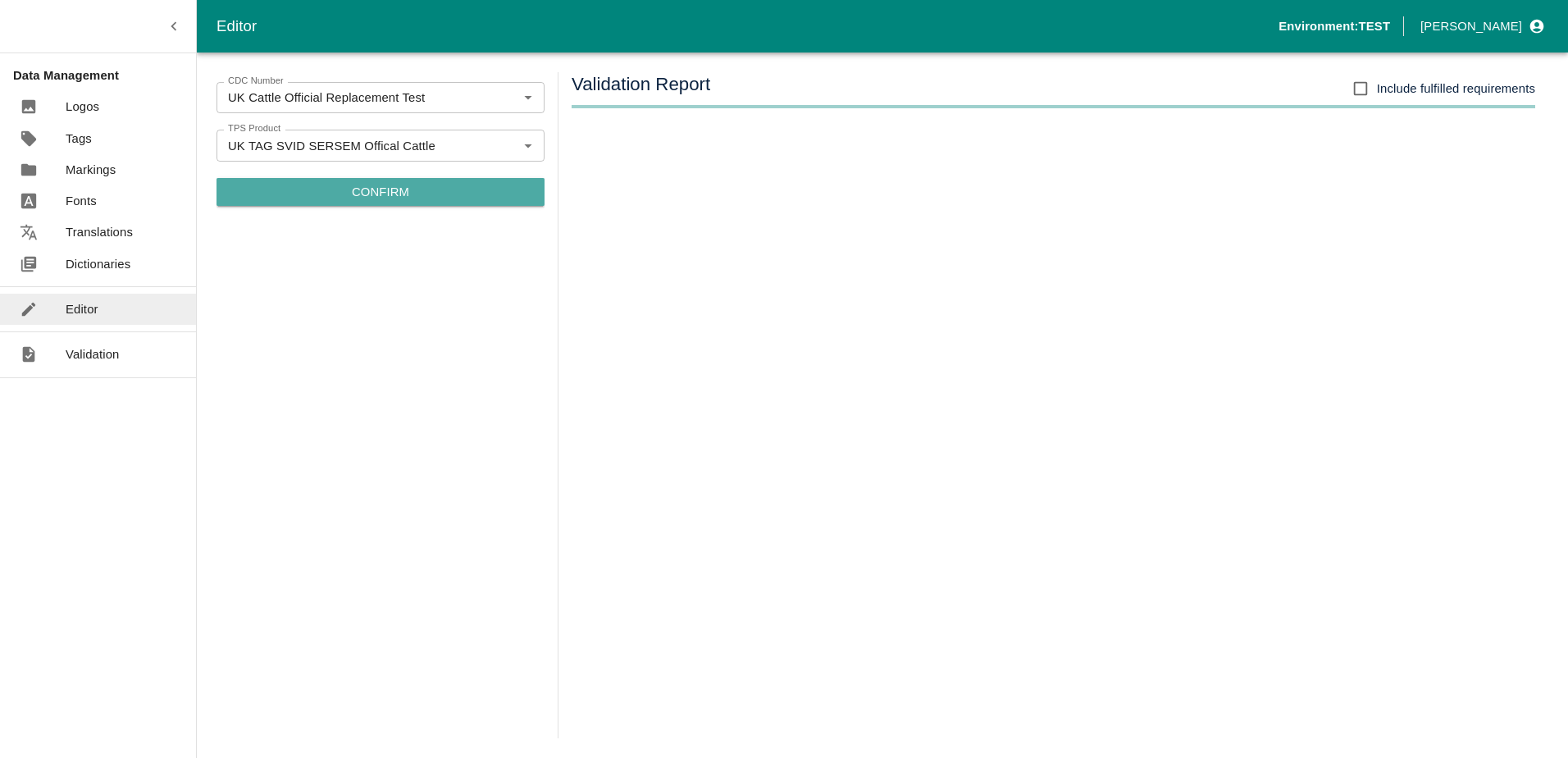
click at [348, 195] on button "Confirm" at bounding box center [380, 192] width 328 height 28
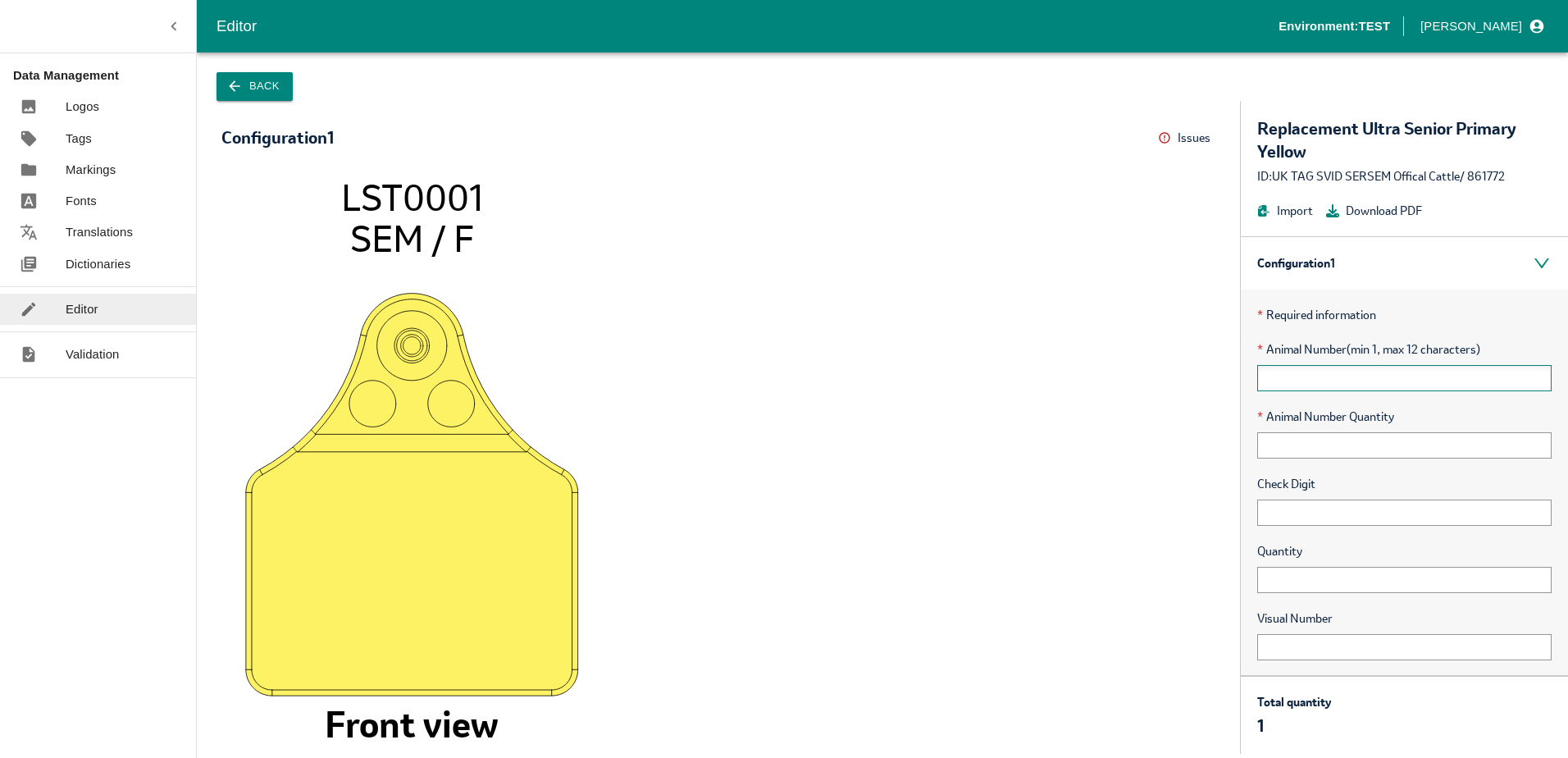
click at [1343, 379] on input "text" at bounding box center [1405, 379] width 295 height 27
type input "1"
drag, startPoint x: 1310, startPoint y: 438, endPoint x: 1316, endPoint y: 533, distance: 95.2
click at [1316, 533] on div "* Required information * Animal Number (min 1, max 12 characters) 1 * Animal Nu…" at bounding box center [1404, 507] width 327 height 434
click at [100, 128] on link "Tags" at bounding box center [98, 138] width 196 height 31
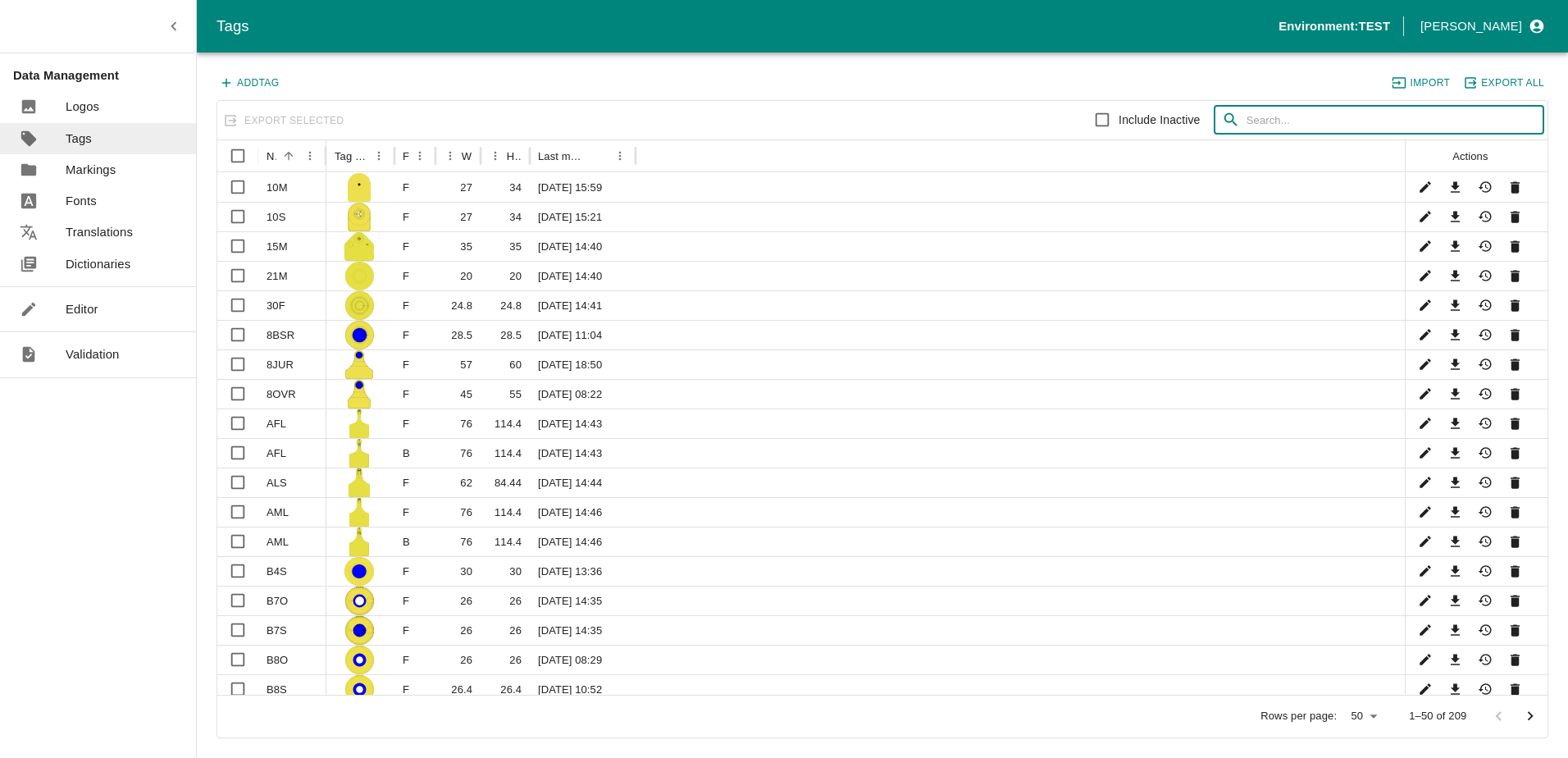
click at [1307, 115] on input "text" at bounding box center [1396, 120] width 298 height 29
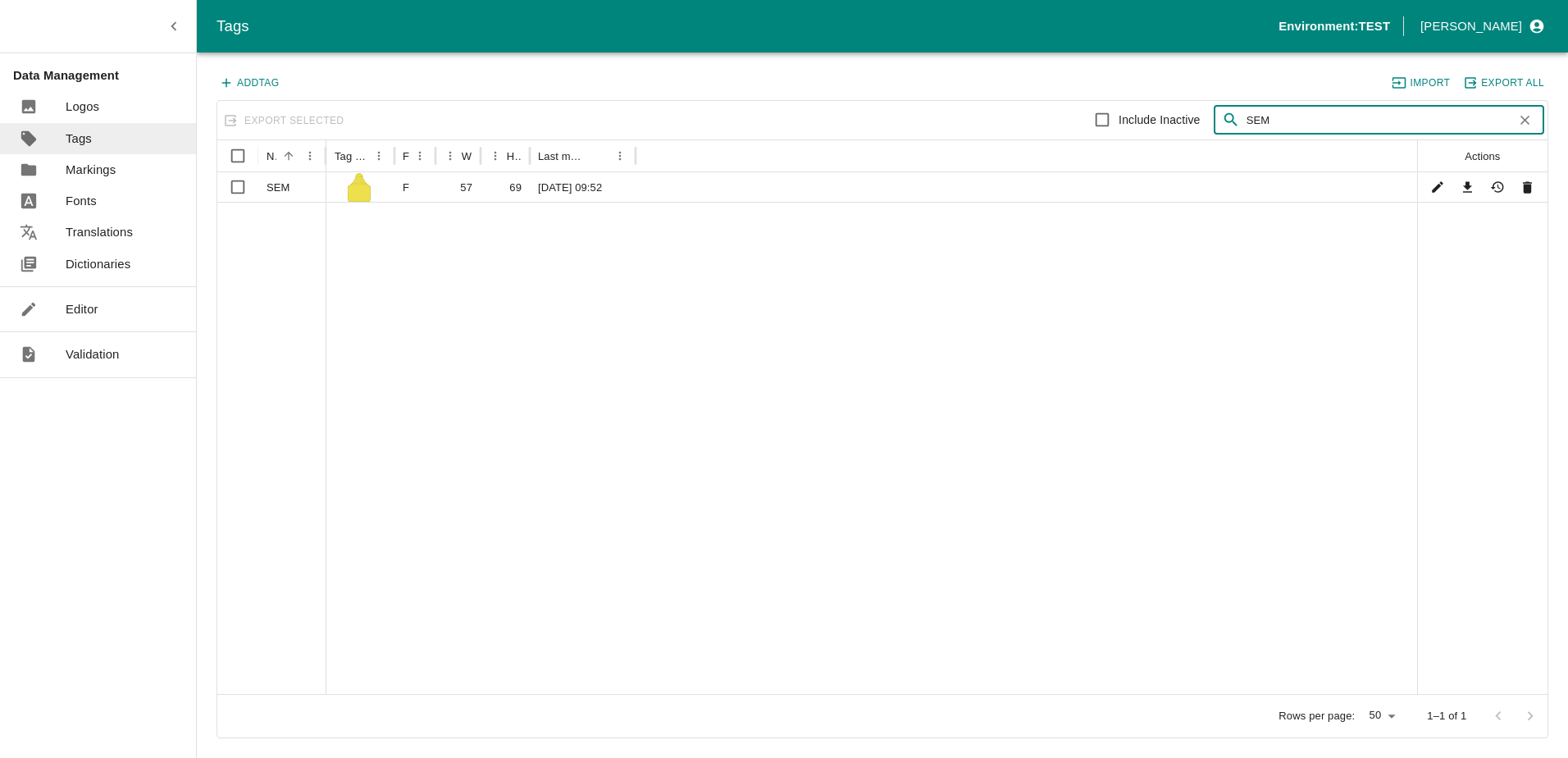
type input "SEM"
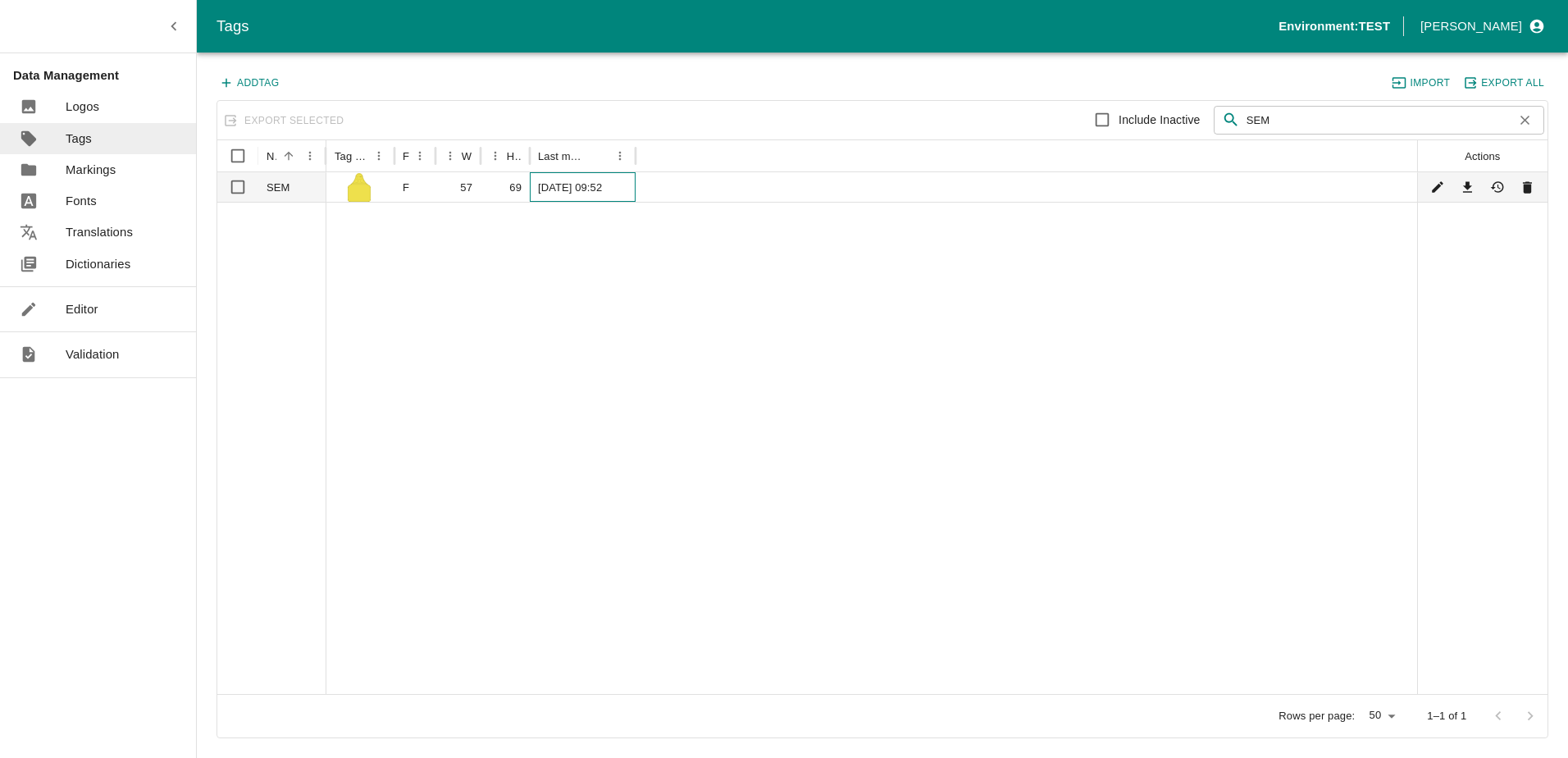
click at [590, 180] on div "07/04/2025, 09:52" at bounding box center [583, 186] width 106 height 29
checkbox input "true"
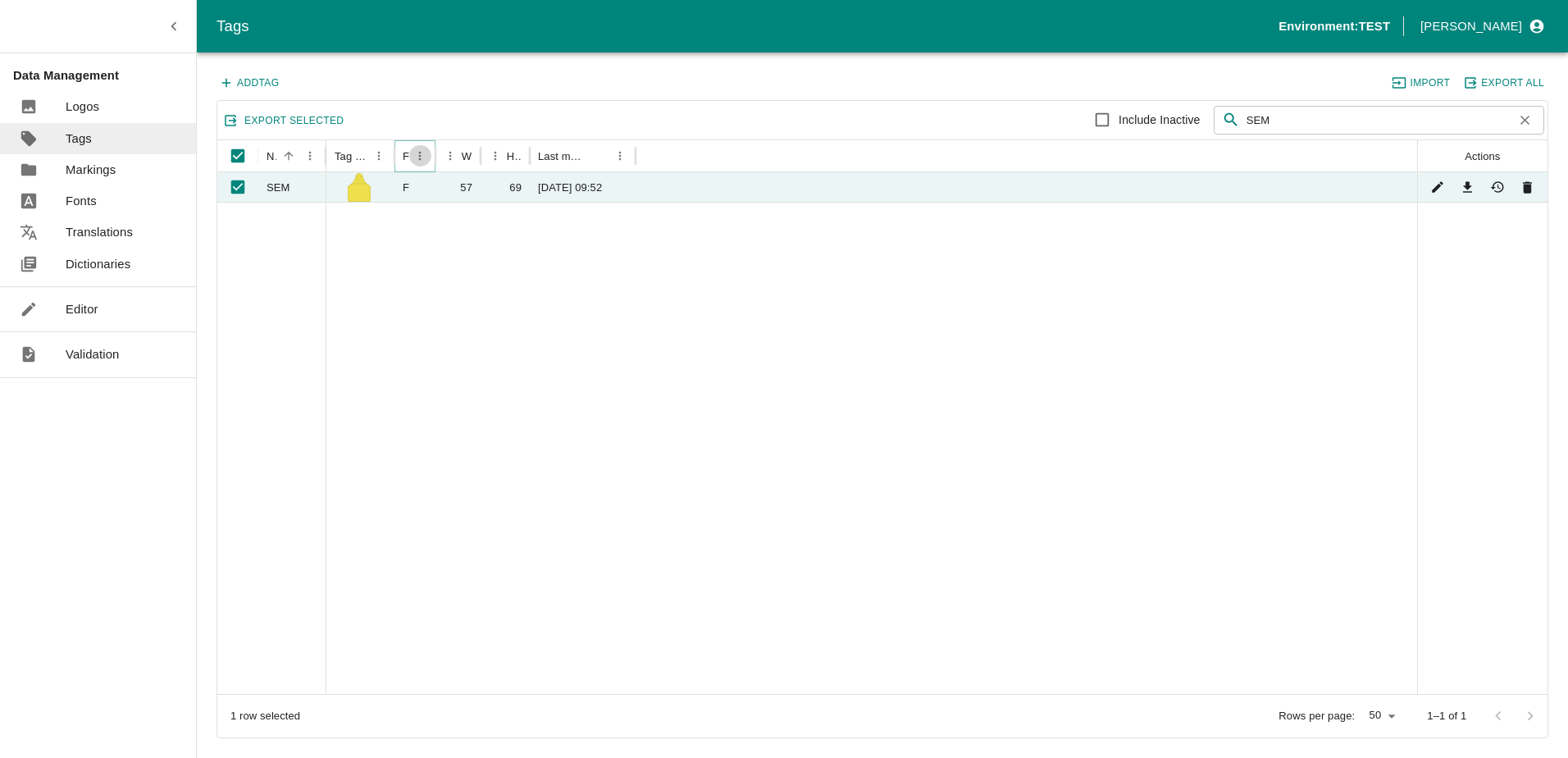
click at [414, 158] on icon "Face column menu" at bounding box center [420, 156] width 14 height 14
click at [548, 315] on div at bounding box center [871, 447] width 1091 height 492
click at [489, 282] on div at bounding box center [871, 447] width 1091 height 492
drag, startPoint x: 1295, startPoint y: 124, endPoint x: 1089, endPoint y: 81, distance: 210.4
click at [1089, 81] on div "Add Tag Import Export All Export Selected Include Inactive ​ SEM ​ Name Tag Ima…" at bounding box center [882, 405] width 1332 height 666
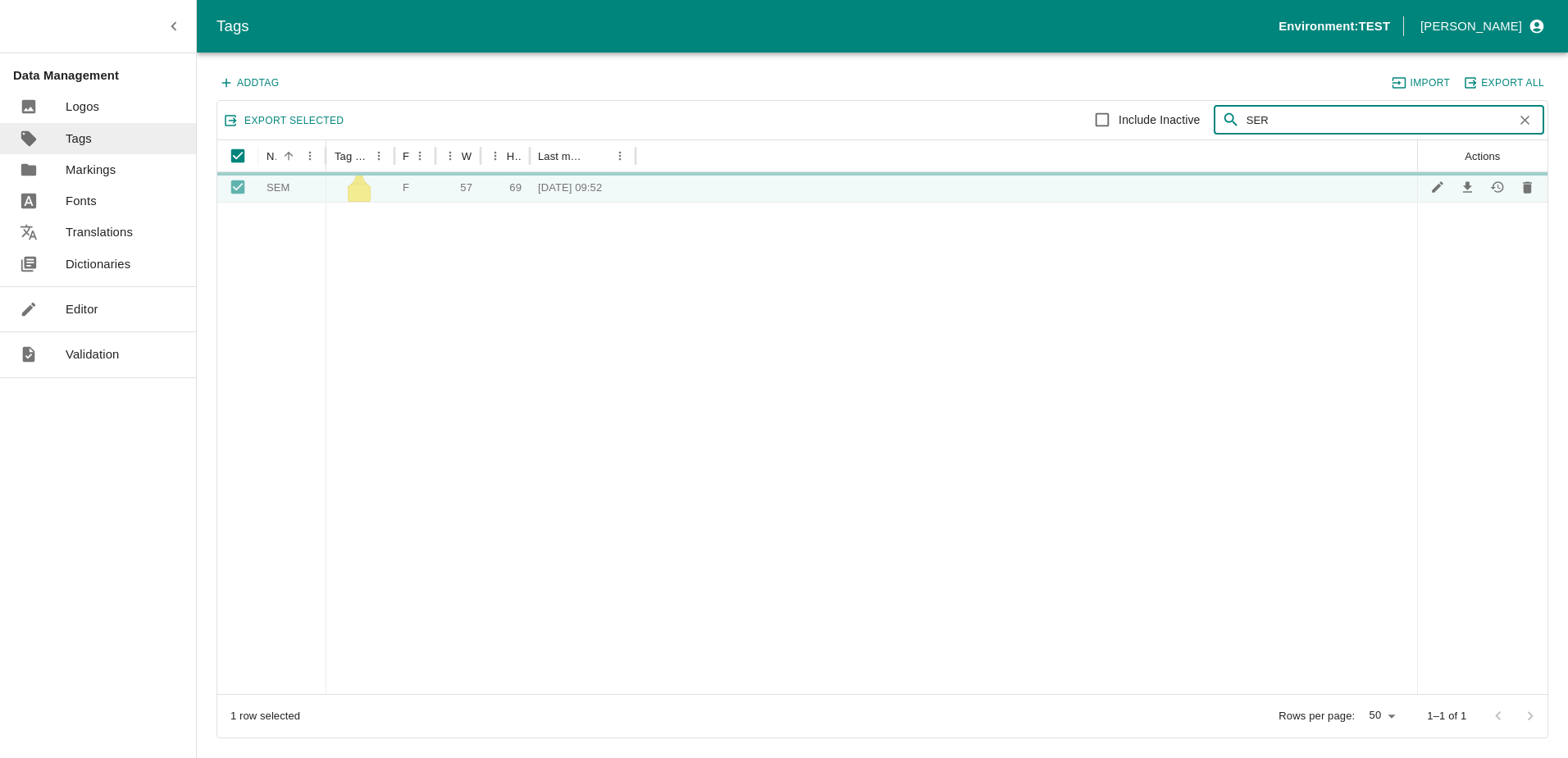
type input "SER"
checkbox input "false"
